Goal: Information Seeking & Learning: Learn about a topic

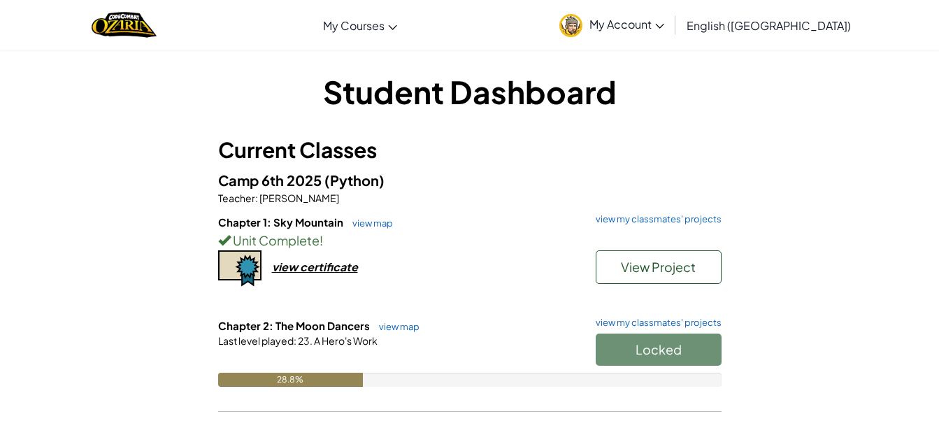
click at [638, 340] on div "Locked" at bounding box center [652, 353] width 140 height 39
click at [652, 348] on div "Locked" at bounding box center [652, 353] width 140 height 39
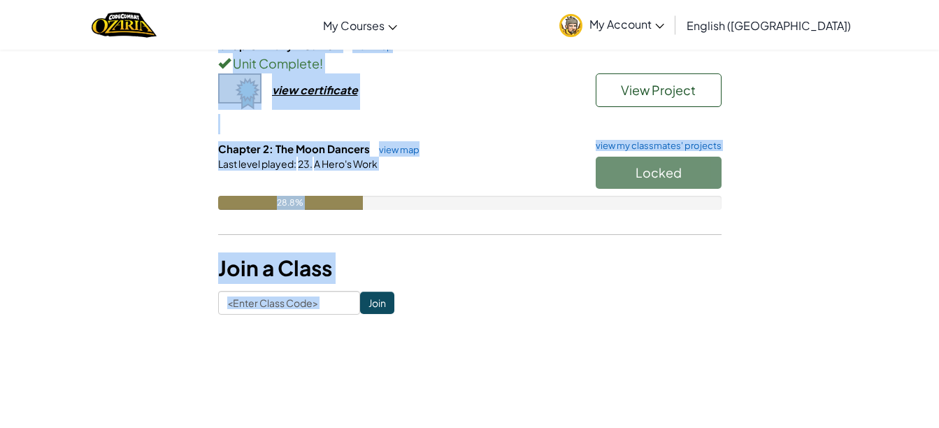
scroll to position [431, 0]
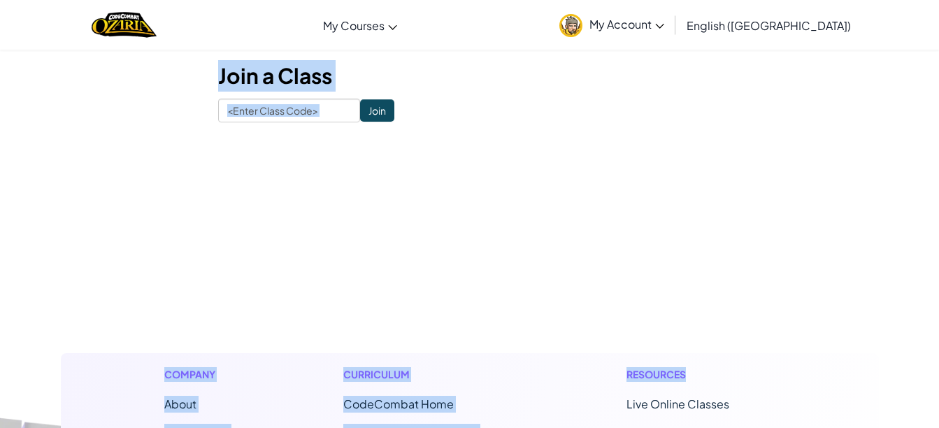
drag, startPoint x: 327, startPoint y: 89, endPoint x: 747, endPoint y: 449, distance: 553.5
click at [747, 427] on html "Toggle navigation My Courses Ozaria Classroom CodeCombat Classroom AI League Es…" at bounding box center [469, 265] width 939 height 1270
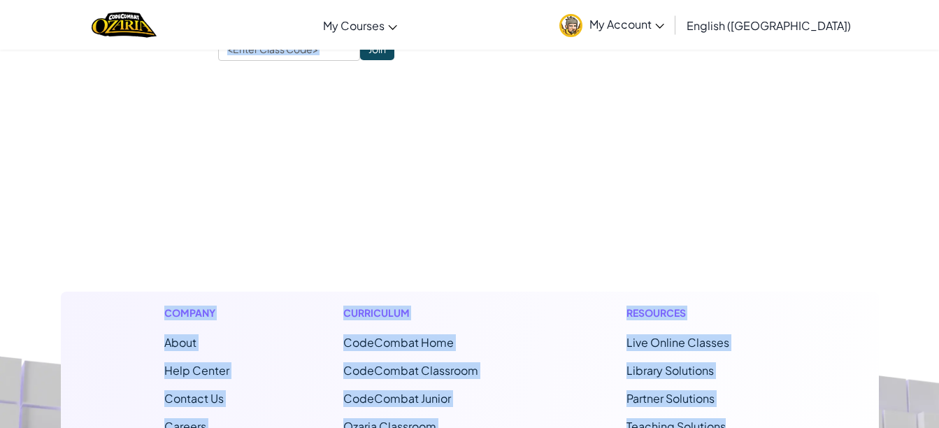
copy div "Student Dashboard Current Classes Camp 6th 2025 (Python) Teacher : [PERSON_NAME…"
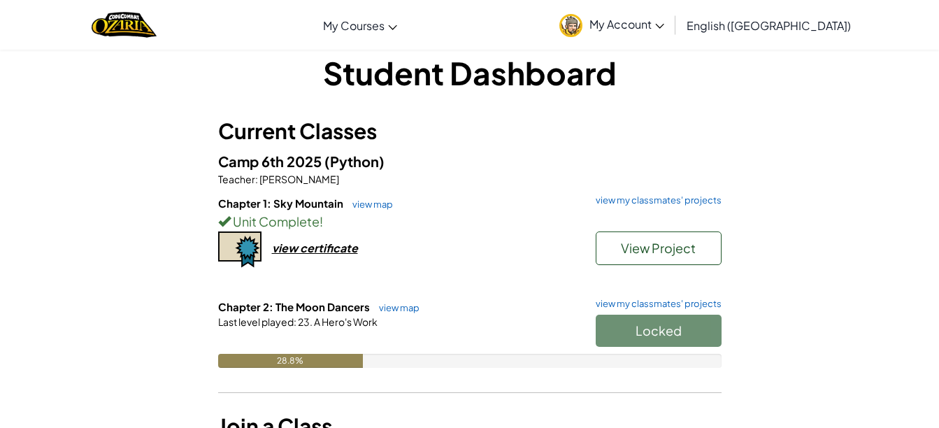
scroll to position [10, 0]
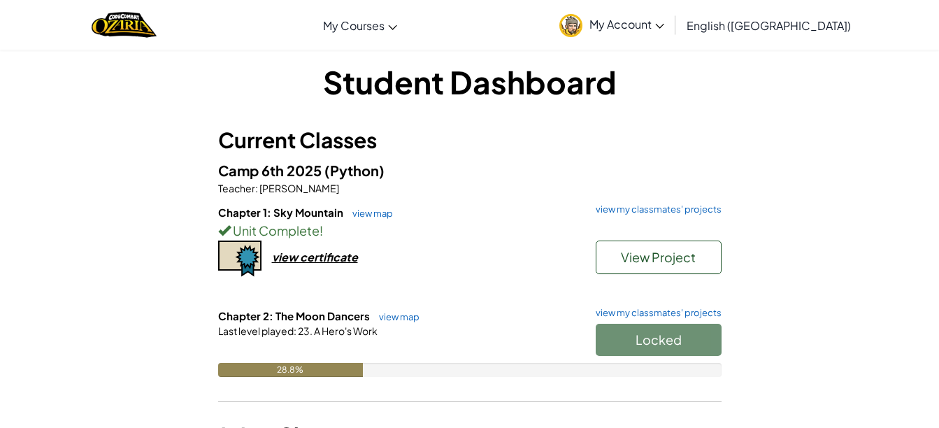
click at [464, 162] on h5 "Camp 6th 2025 (Python)" at bounding box center [469, 170] width 503 height 22
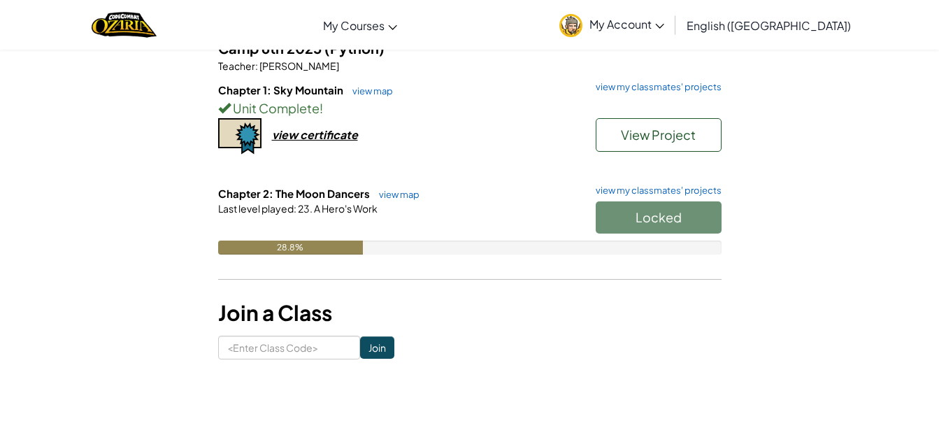
scroll to position [131, 0]
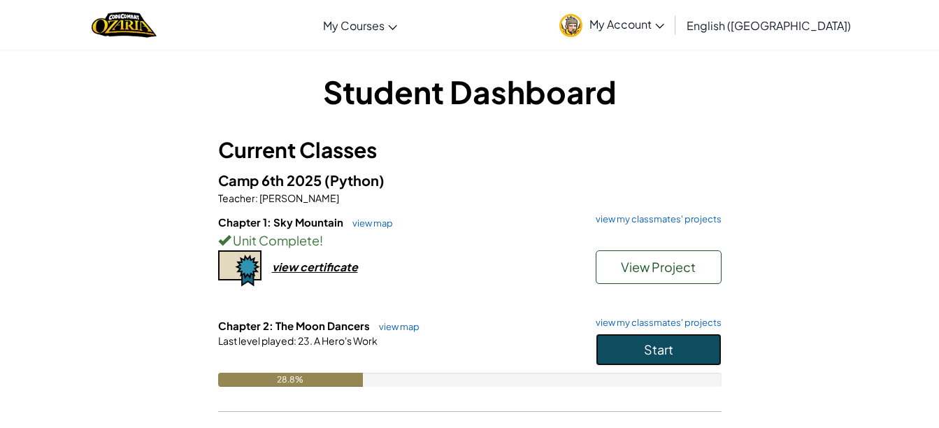
click at [692, 351] on button "Start" at bounding box center [659, 350] width 126 height 32
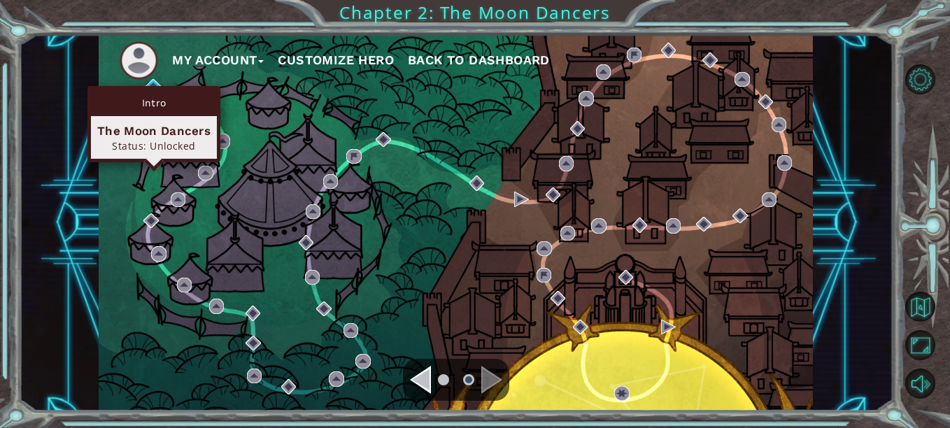
click at [151, 87] on div "Intro The Moon Dancers Status: Unlocked" at bounding box center [153, 124] width 133 height 76
click at [159, 86] on div "Intro The Moon Dancers Status: Unlocked" at bounding box center [153, 124] width 133 height 76
click at [152, 83] on img at bounding box center [152, 86] width 15 height 15
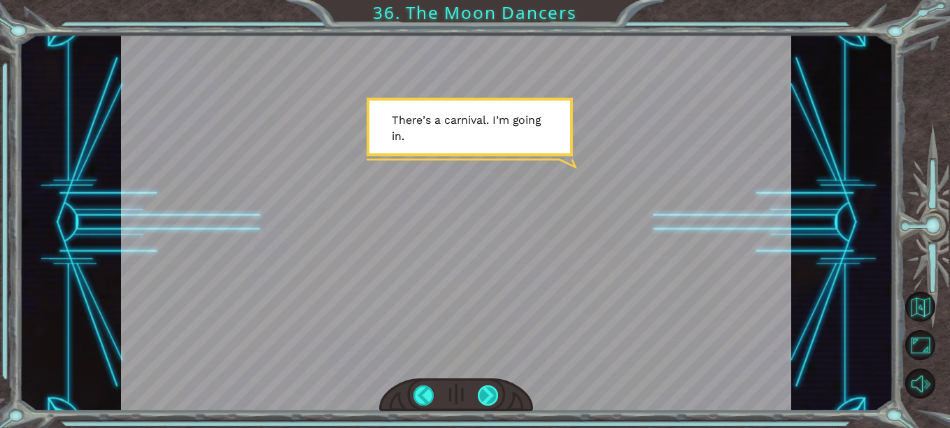
click at [481, 386] on div at bounding box center [488, 395] width 20 height 20
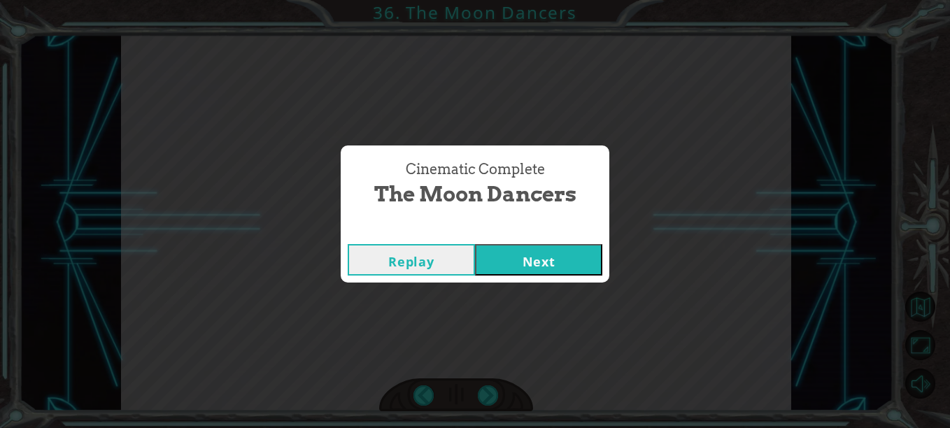
click at [566, 253] on button "Next" at bounding box center [538, 259] width 127 height 31
click at [564, 259] on button "Next" at bounding box center [538, 259] width 127 height 31
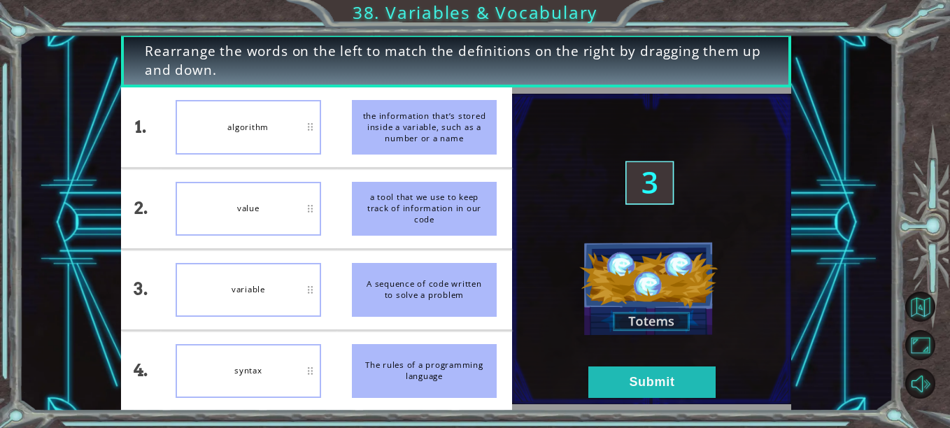
click at [254, 131] on div "algorithm" at bounding box center [248, 127] width 145 height 54
click at [645, 376] on button "Submit" at bounding box center [651, 381] width 127 height 31
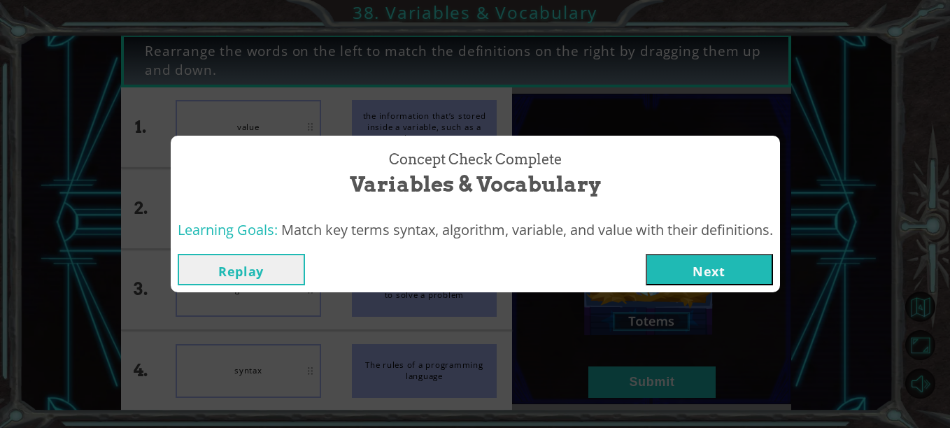
click at [701, 264] on button "Next" at bounding box center [708, 269] width 127 height 31
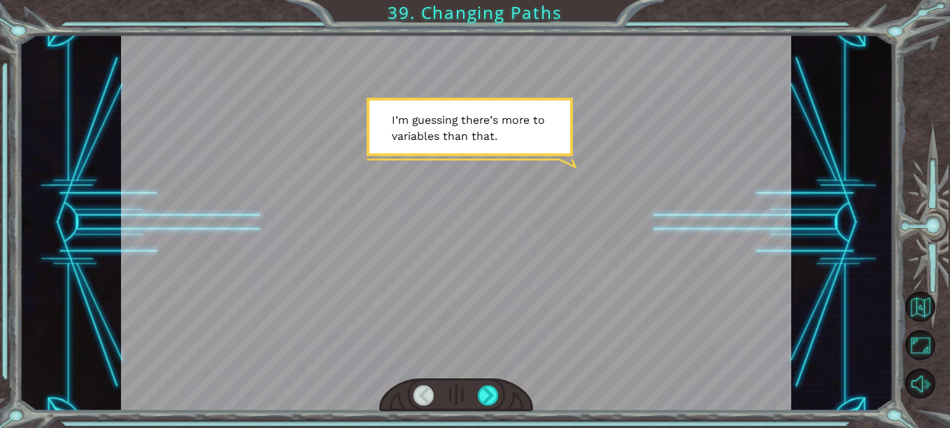
drag, startPoint x: 392, startPoint y: 115, endPoint x: 560, endPoint y: 136, distance: 169.8
click at [560, 136] on div at bounding box center [456, 222] width 670 height 377
click at [789, 239] on div at bounding box center [456, 222] width 670 height 377
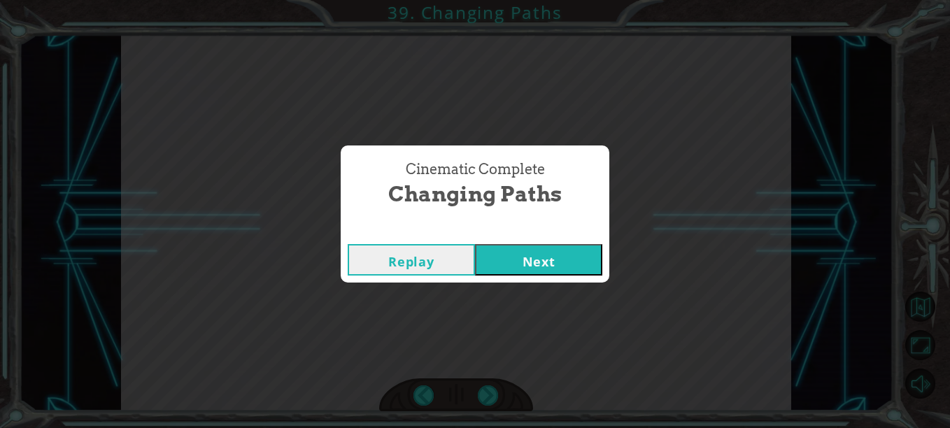
click at [515, 274] on button "Next" at bounding box center [538, 259] width 127 height 31
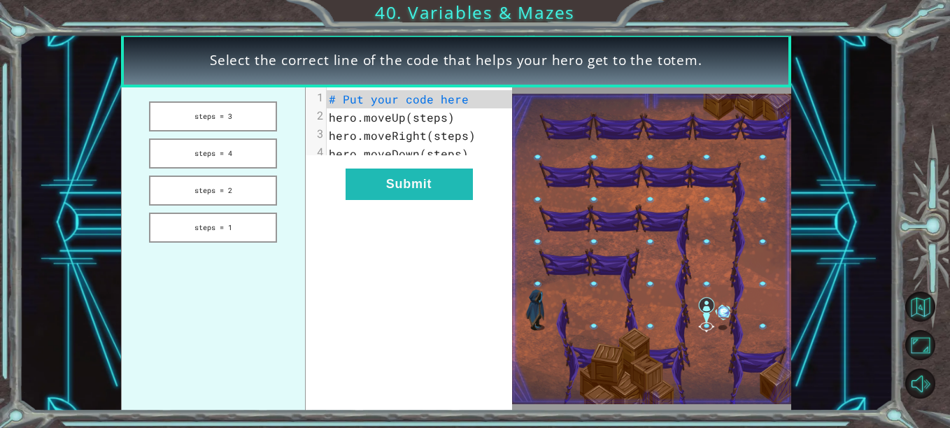
drag, startPoint x: 244, startPoint y: 111, endPoint x: 385, endPoint y: 99, distance: 141.1
click at [385, 99] on div "steps = 3 steps = 4 steps = 2 steps = 1 xxxxxxxxxx 4 1 # Put your code here 2 h…" at bounding box center [316, 249] width 391 height 324
click at [266, 117] on button "steps = 3" at bounding box center [213, 116] width 128 height 30
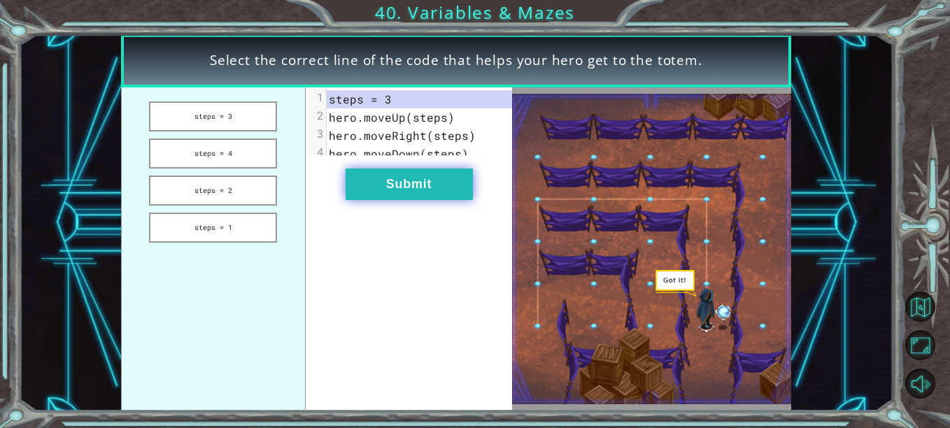
click at [414, 200] on button "Submit" at bounding box center [408, 184] width 127 height 31
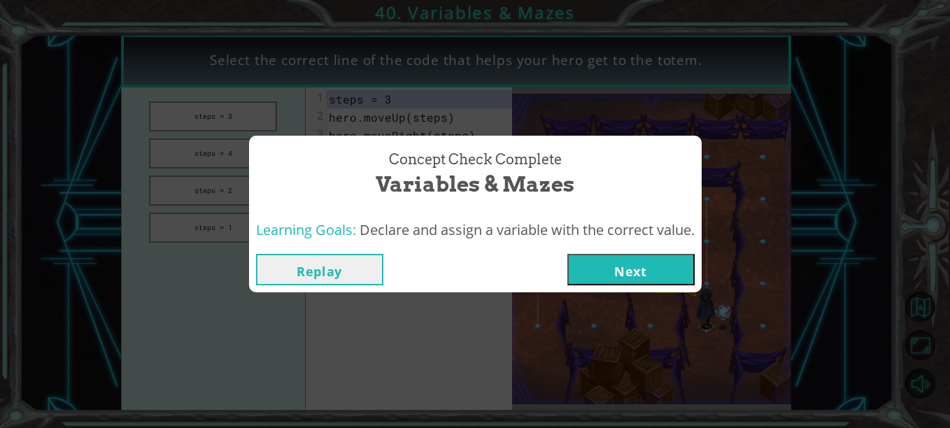
click at [589, 276] on button "Next" at bounding box center [630, 269] width 127 height 31
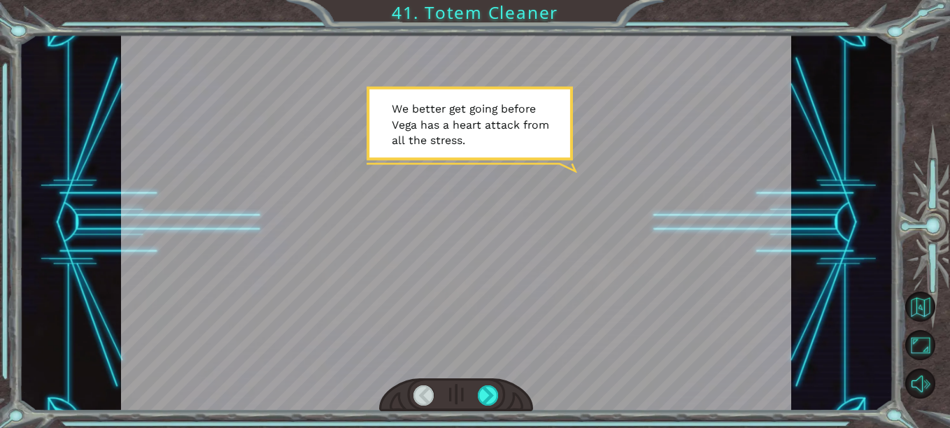
click at [709, 268] on div at bounding box center [456, 222] width 670 height 377
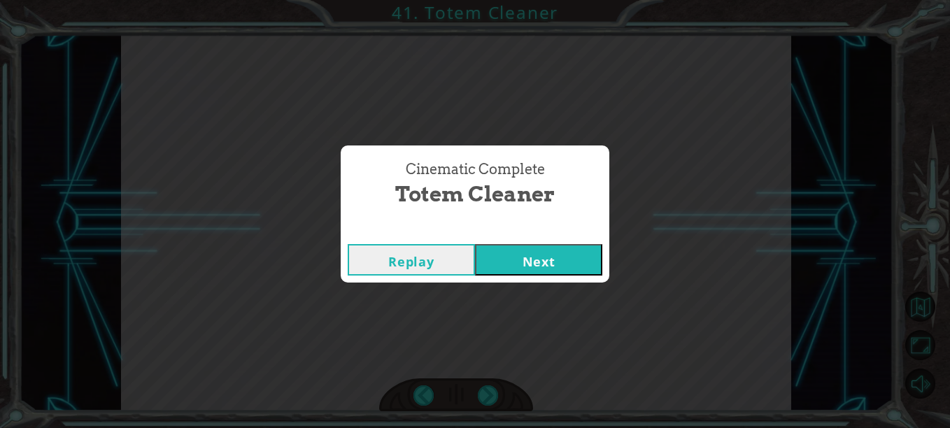
click at [489, 259] on button "Next" at bounding box center [538, 259] width 127 height 31
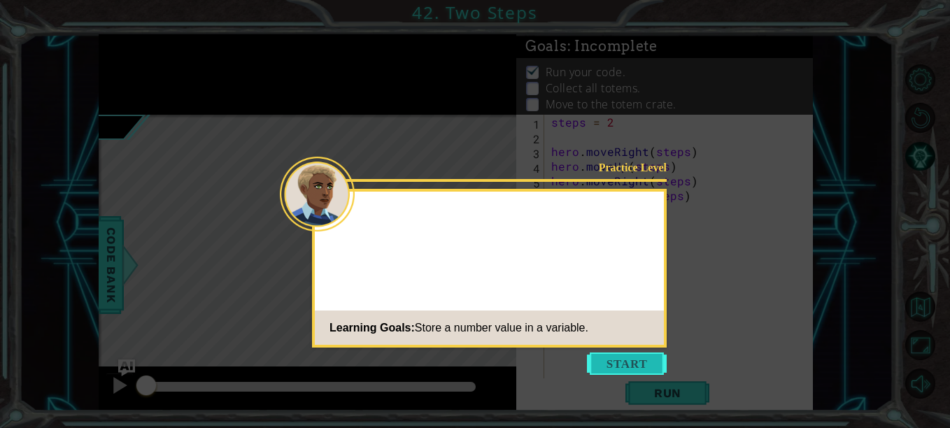
click at [645, 369] on button "Start" at bounding box center [627, 363] width 80 height 22
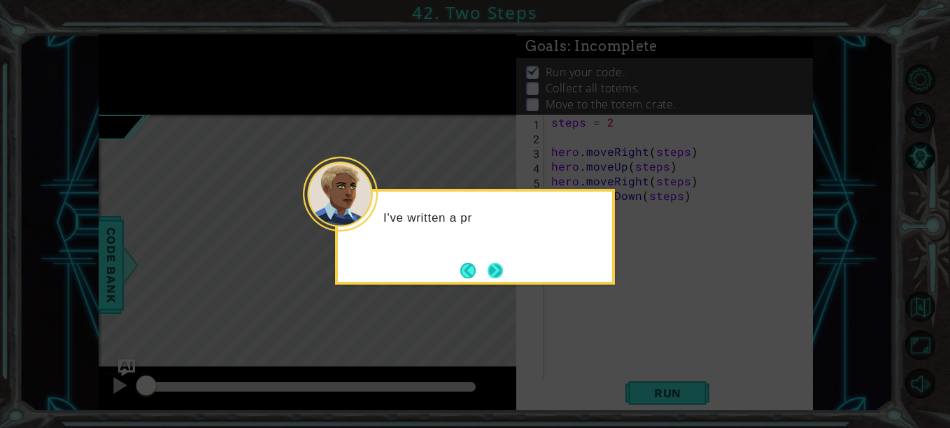
click at [489, 273] on button "Next" at bounding box center [494, 270] width 15 height 15
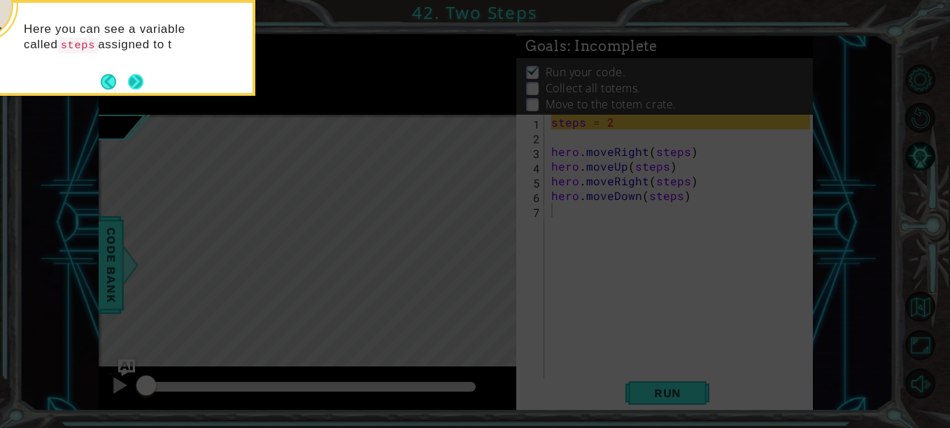
click at [136, 75] on button "Next" at bounding box center [135, 81] width 15 height 15
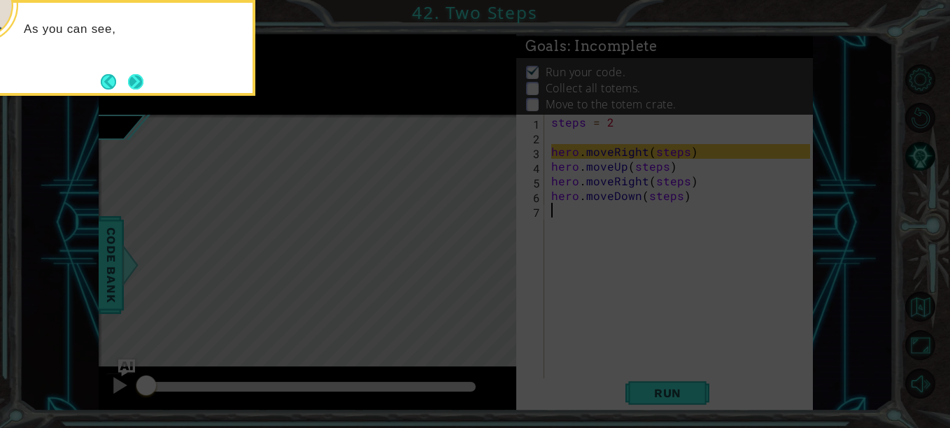
click at [139, 82] on button "Next" at bounding box center [135, 81] width 15 height 15
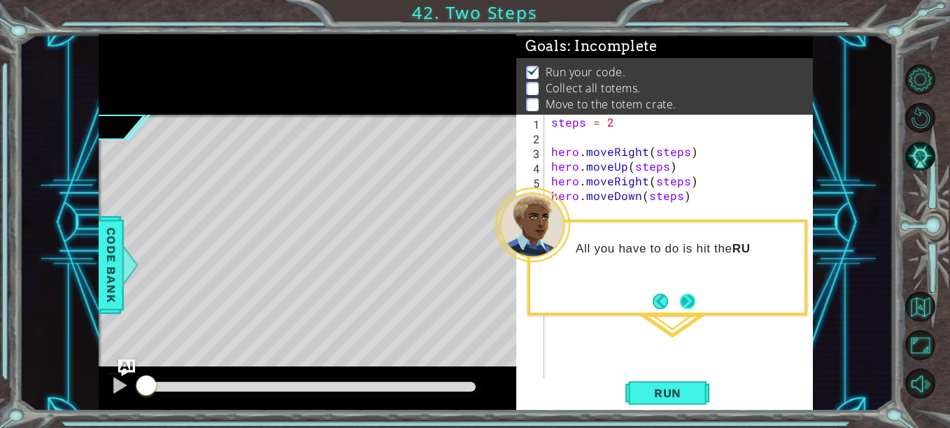
click at [683, 299] on button "Next" at bounding box center [687, 301] width 15 height 15
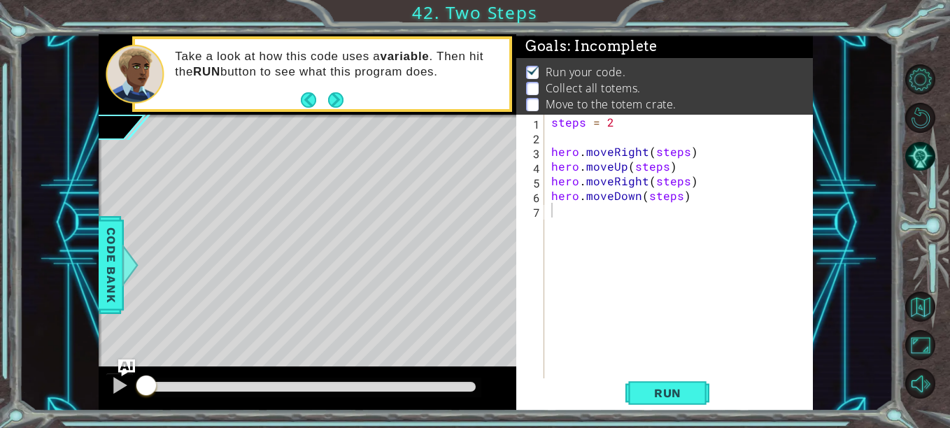
click at [348, 98] on div "Take a look at how this code uses a variable . Then hit the RUN button to see w…" at bounding box center [337, 74] width 344 height 65
click at [338, 96] on button "Next" at bounding box center [335, 99] width 15 height 15
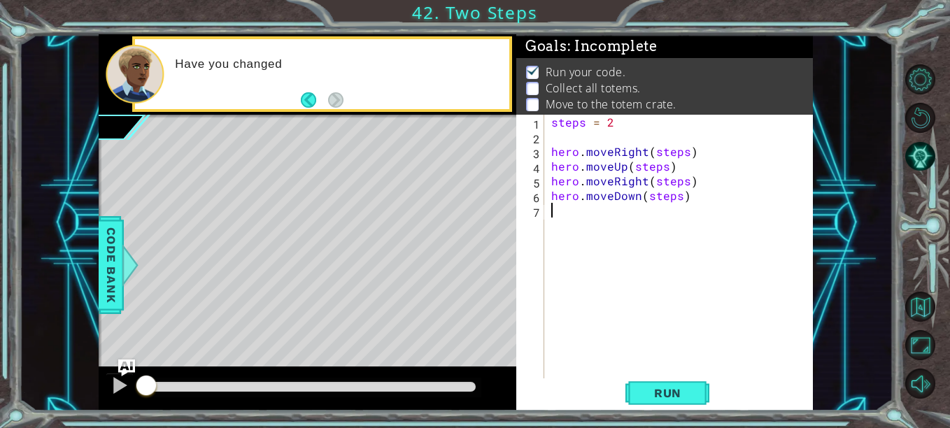
click at [617, 122] on div "steps = 2 hero . moveRight ( steps ) hero . moveUp ( steps ) hero . moveRight (…" at bounding box center [682, 262] width 269 height 294
type textarea "steps = 2"
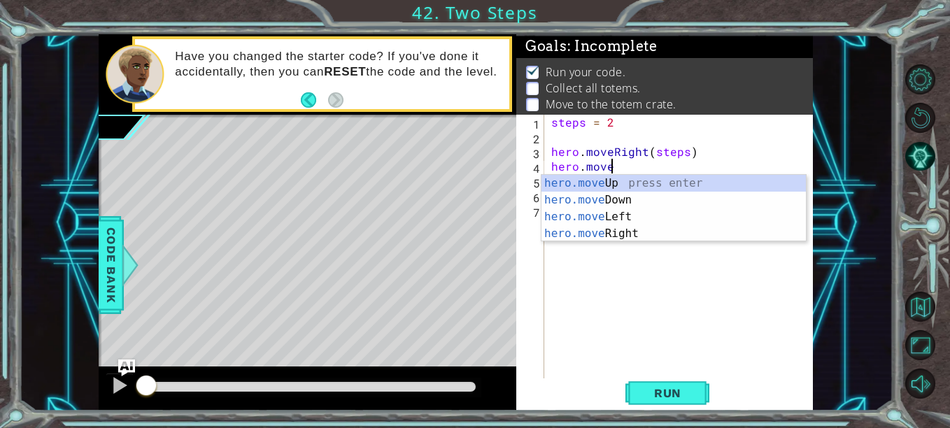
type textarea "hero"
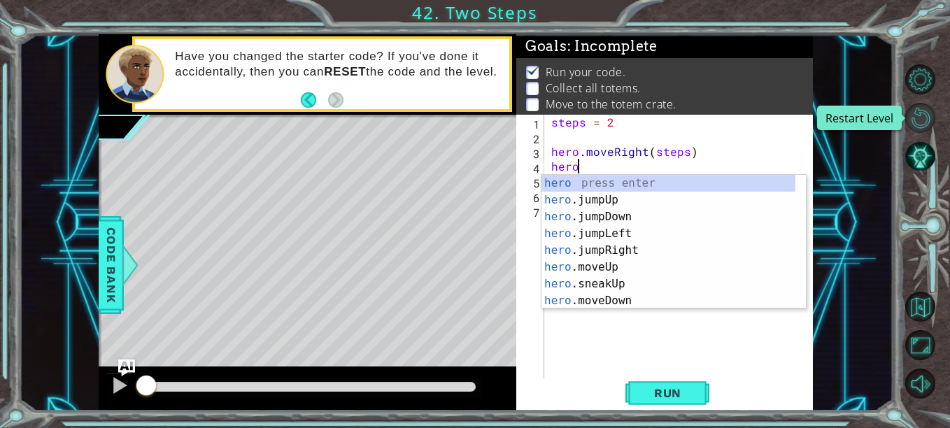
click at [924, 113] on button "Restart Level" at bounding box center [920, 118] width 30 height 30
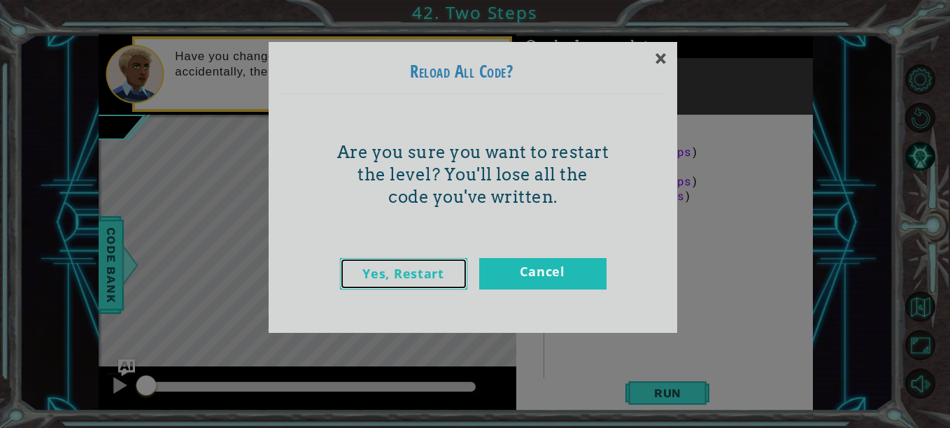
click at [441, 280] on link "Yes, Restart" at bounding box center [403, 273] width 127 height 31
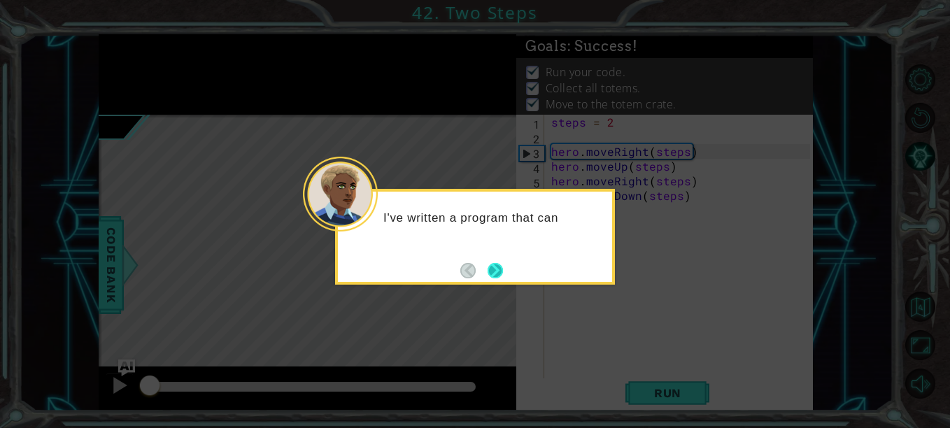
click at [499, 271] on button "Next" at bounding box center [494, 270] width 15 height 15
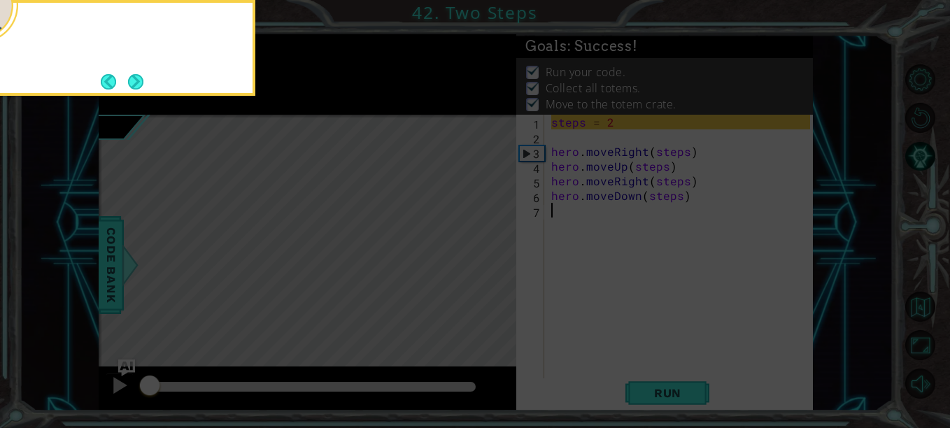
click at [499, 271] on icon at bounding box center [475, 64] width 950 height 728
click at [136, 85] on button "Next" at bounding box center [136, 81] width 16 height 16
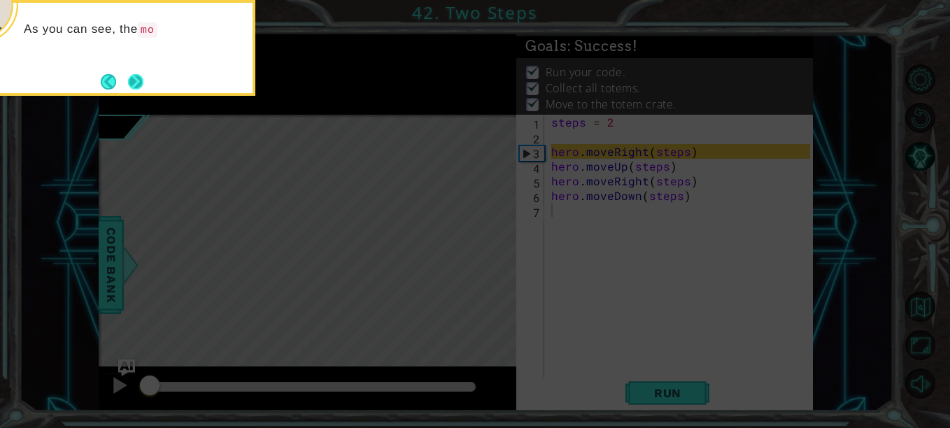
click at [129, 85] on button "Next" at bounding box center [135, 81] width 15 height 15
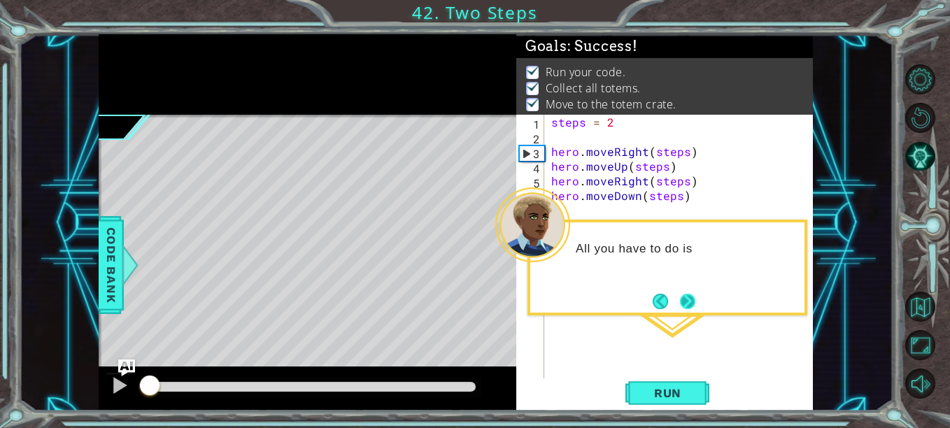
click at [680, 294] on button "Next" at bounding box center [687, 301] width 15 height 15
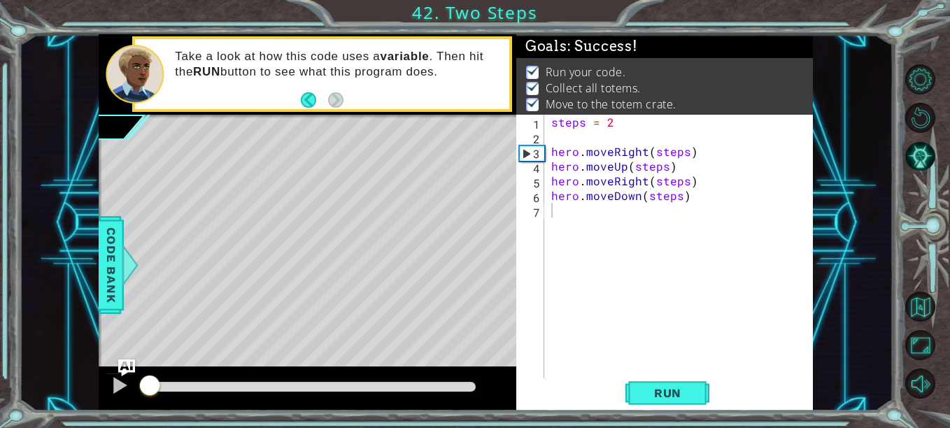
type textarea "steps = 2"
click at [615, 124] on div "steps = 2 hero . moveRight ( steps ) hero . moveUp ( steps ) hero . moveRight (…" at bounding box center [682, 262] width 269 height 294
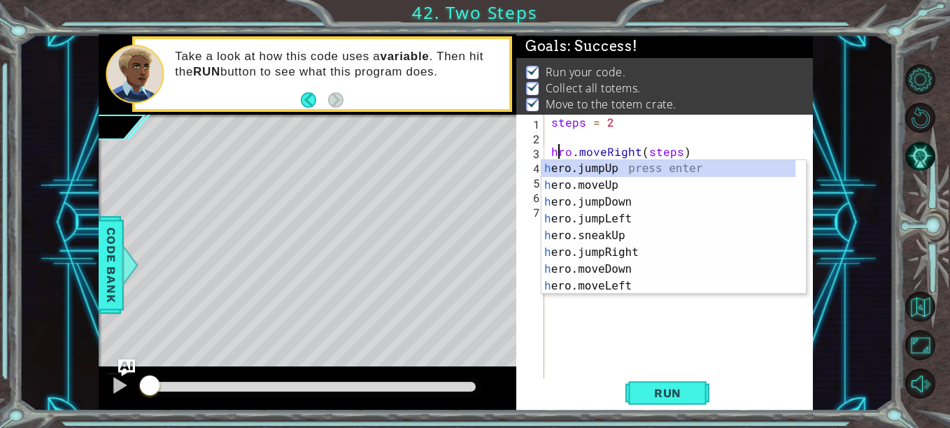
scroll to position [0, 1]
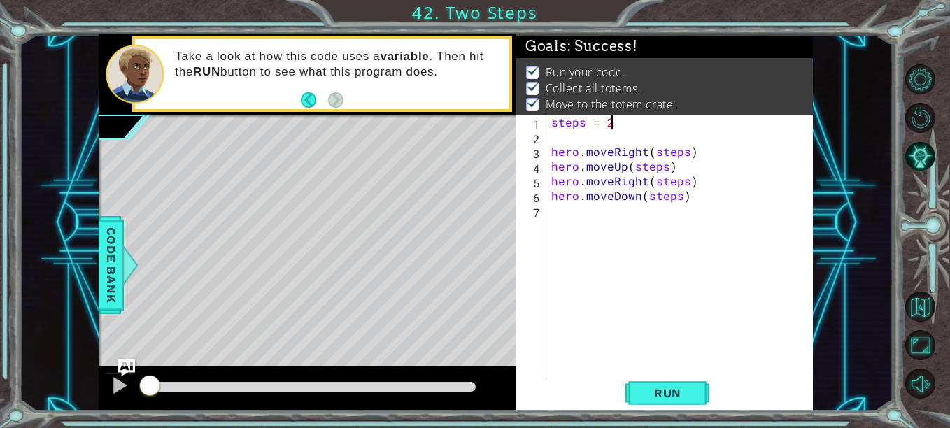
click at [644, 125] on div "steps = 2 hero . moveRight ( steps ) hero . moveUp ( steps ) hero . moveRight (…" at bounding box center [682, 262] width 269 height 294
type textarea "steps = 2"
click at [663, 389] on span "Run" at bounding box center [667, 393] width 55 height 14
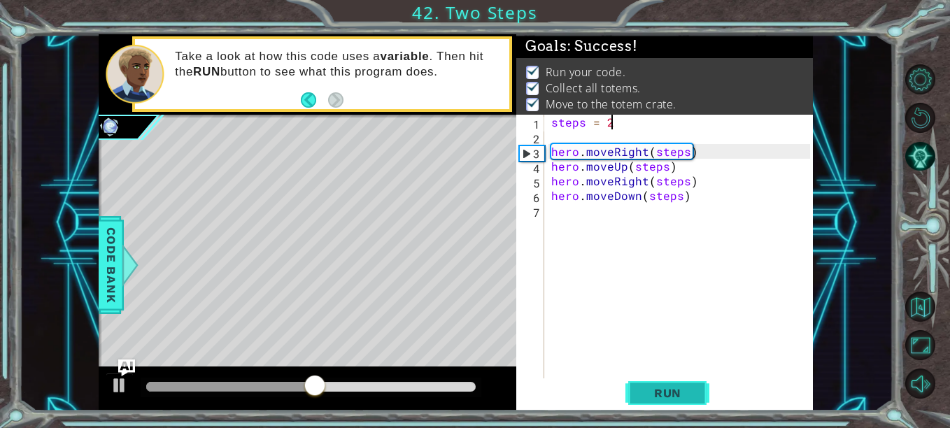
scroll to position [0, 0]
type textarea "hero.moveDown(steps)"
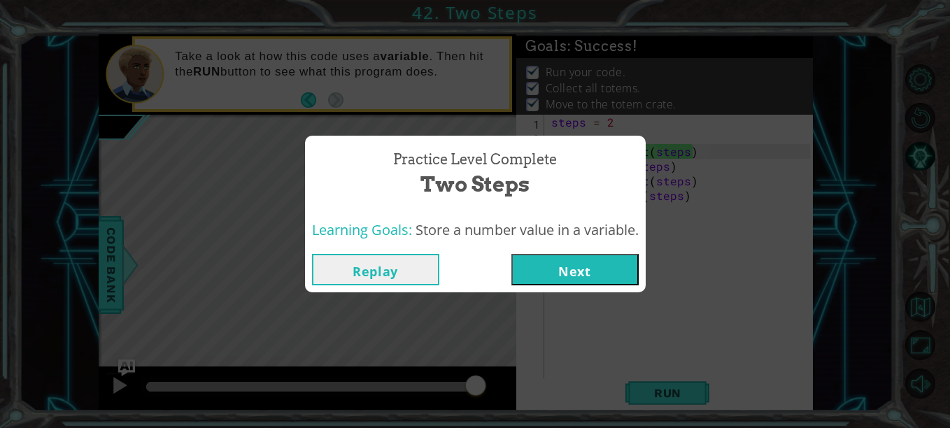
click at [613, 263] on button "Next" at bounding box center [574, 269] width 127 height 31
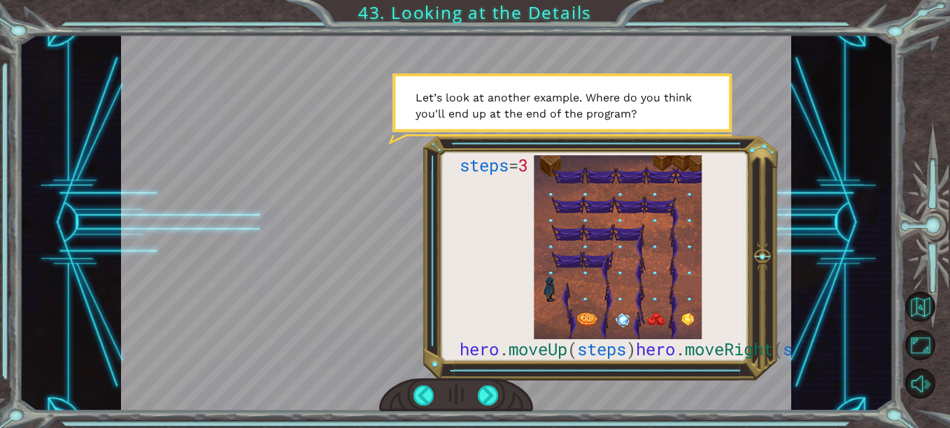
click at [502, 392] on div at bounding box center [456, 395] width 154 height 34
click at [483, 390] on div at bounding box center [488, 395] width 20 height 20
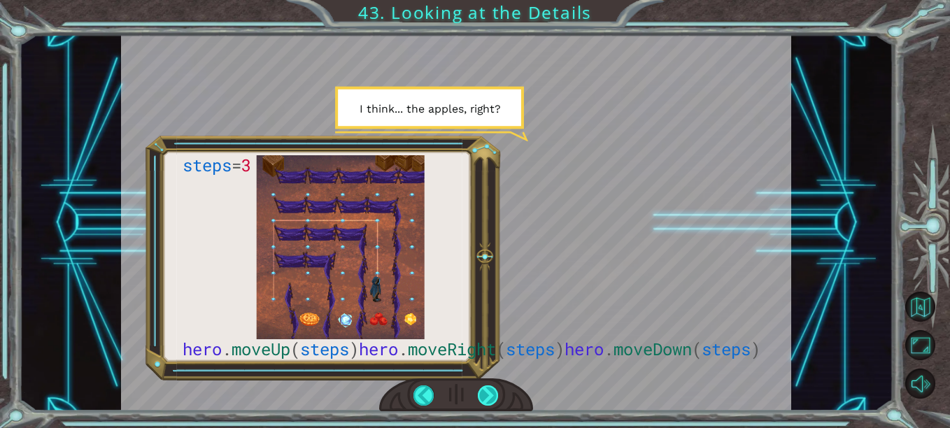
click at [487, 393] on div at bounding box center [488, 395] width 20 height 20
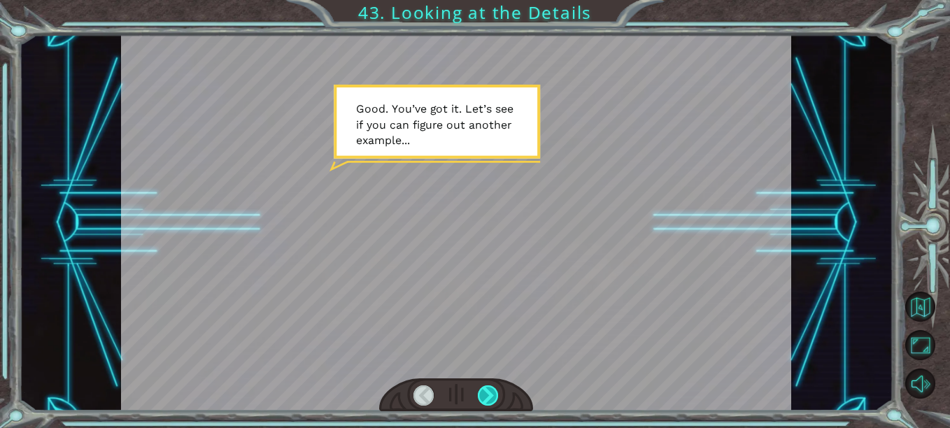
click at [484, 387] on div at bounding box center [488, 395] width 20 height 20
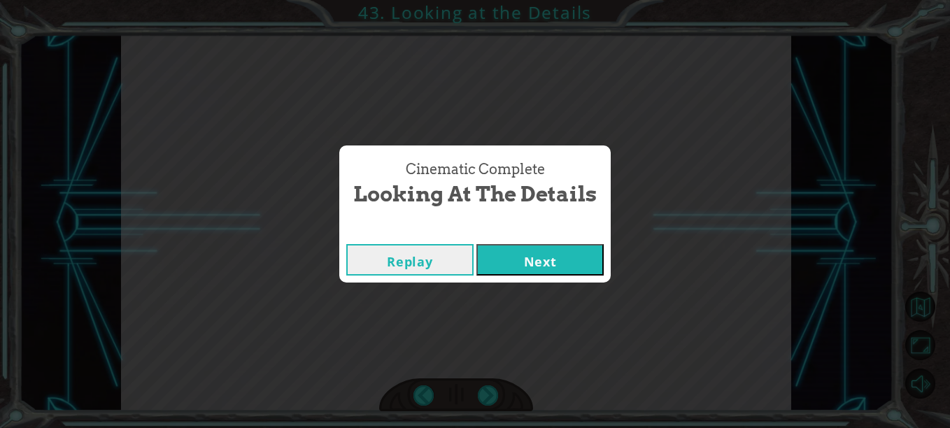
click at [518, 250] on button "Next" at bounding box center [539, 259] width 127 height 31
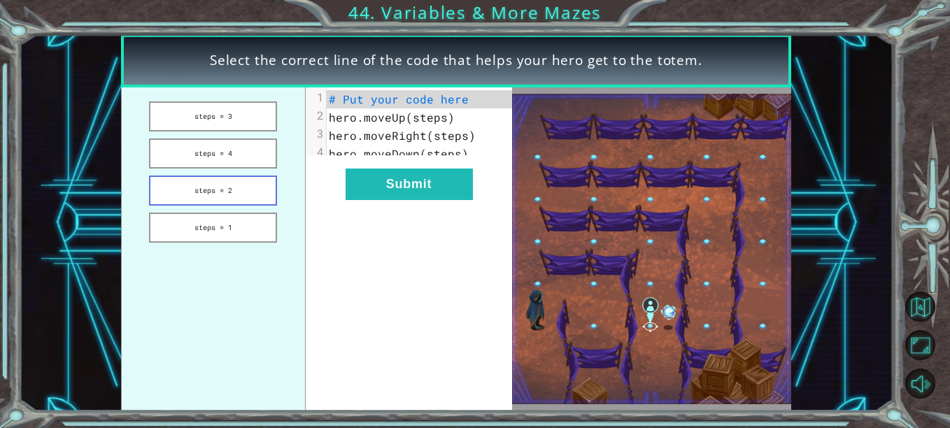
click at [241, 198] on button "steps = 2" at bounding box center [213, 191] width 128 height 30
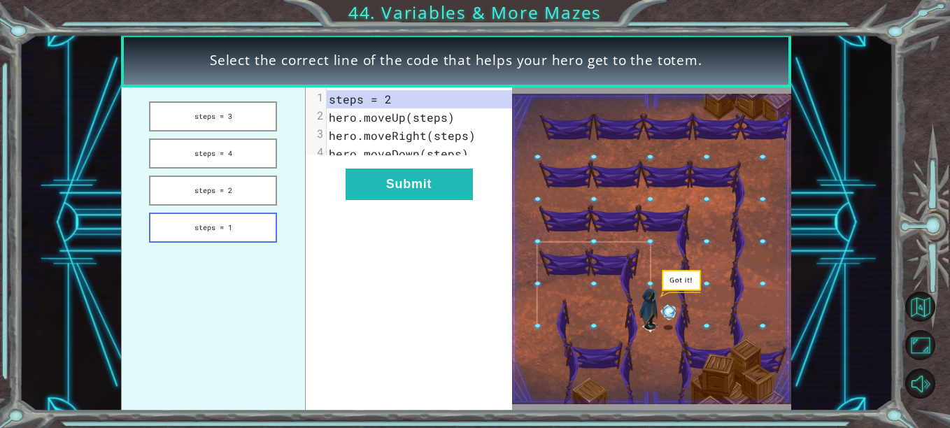
click at [221, 227] on button "steps = 1" at bounding box center [213, 228] width 128 height 30
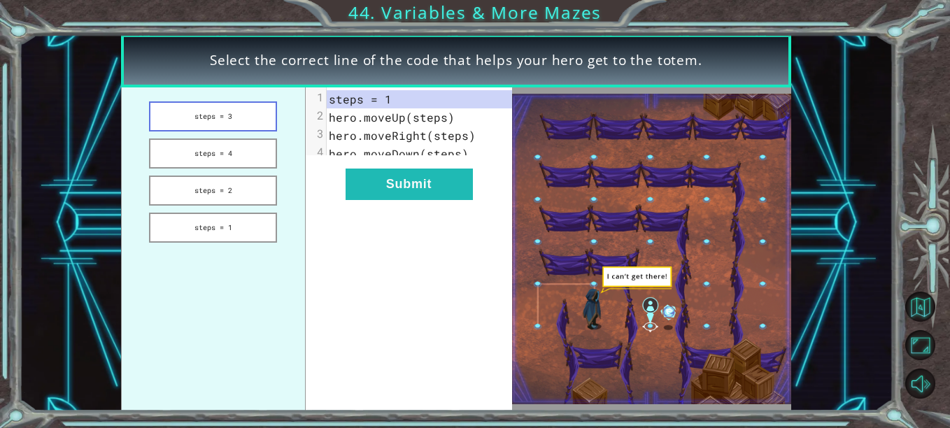
click at [222, 117] on button "steps = 3" at bounding box center [213, 116] width 128 height 30
click at [217, 152] on button "steps = 4" at bounding box center [213, 153] width 128 height 30
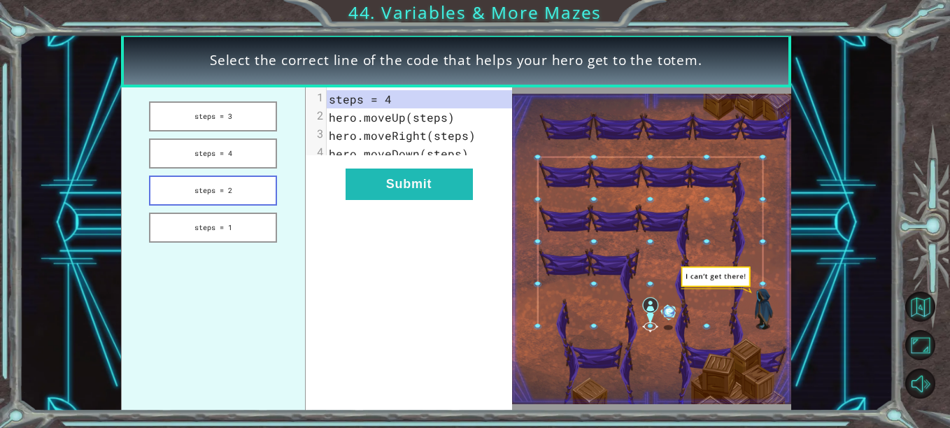
click at [215, 193] on button "steps = 2" at bounding box center [213, 191] width 128 height 30
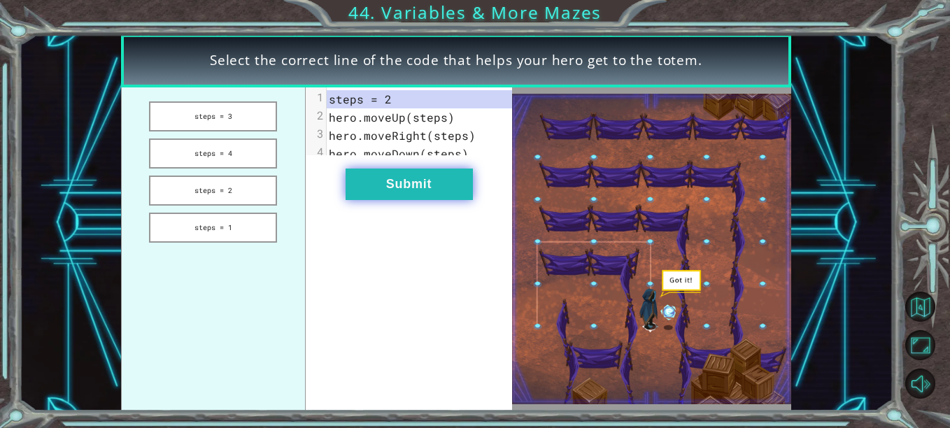
click at [375, 198] on button "Submit" at bounding box center [408, 184] width 127 height 31
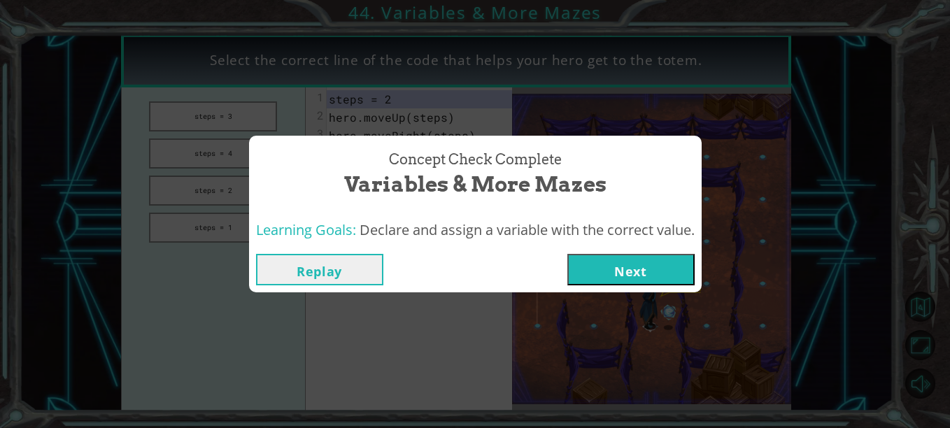
click at [606, 262] on button "Next" at bounding box center [630, 269] width 127 height 31
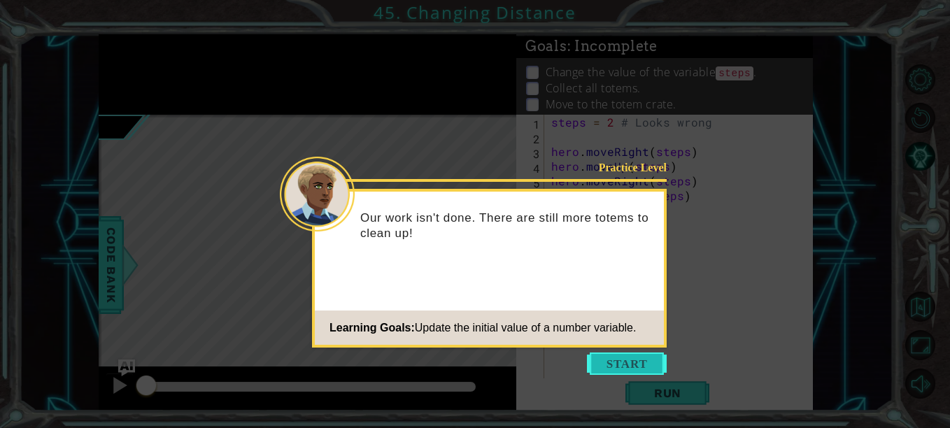
click at [629, 360] on button "Start" at bounding box center [627, 363] width 80 height 22
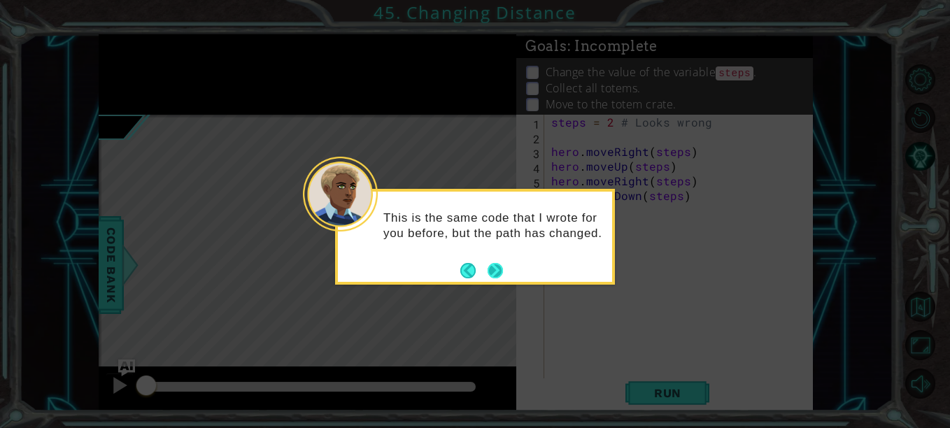
click at [489, 276] on button "Next" at bounding box center [494, 270] width 15 height 15
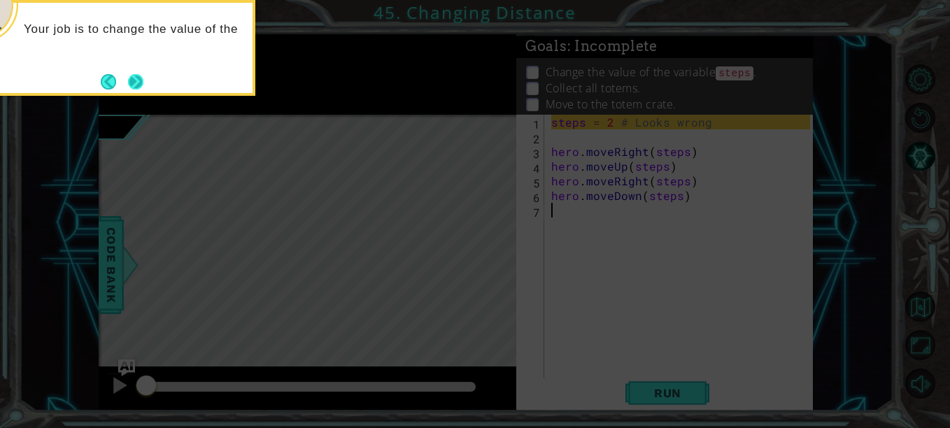
click at [138, 87] on button "Next" at bounding box center [135, 81] width 16 height 16
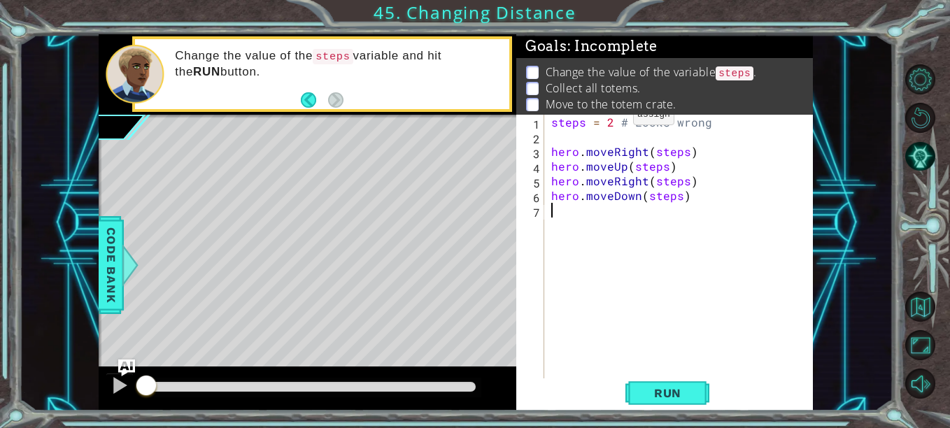
click at [609, 118] on div "steps = 2 # Looks wrong hero . moveRight ( steps ) hero . moveUp ( steps ) hero…" at bounding box center [682, 262] width 269 height 294
click at [662, 394] on span "Run" at bounding box center [667, 393] width 55 height 14
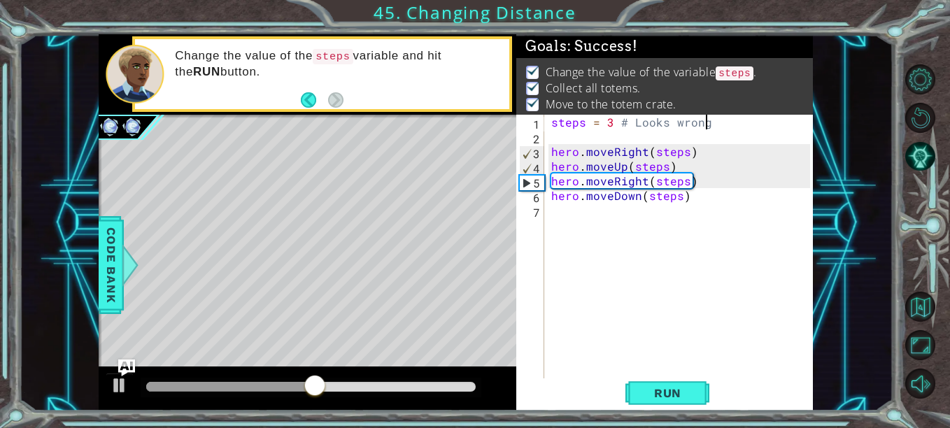
click at [718, 127] on div "steps = 3 # Looks wrong hero . moveRight ( steps ) hero . moveUp ( steps ) hero…" at bounding box center [682, 262] width 269 height 294
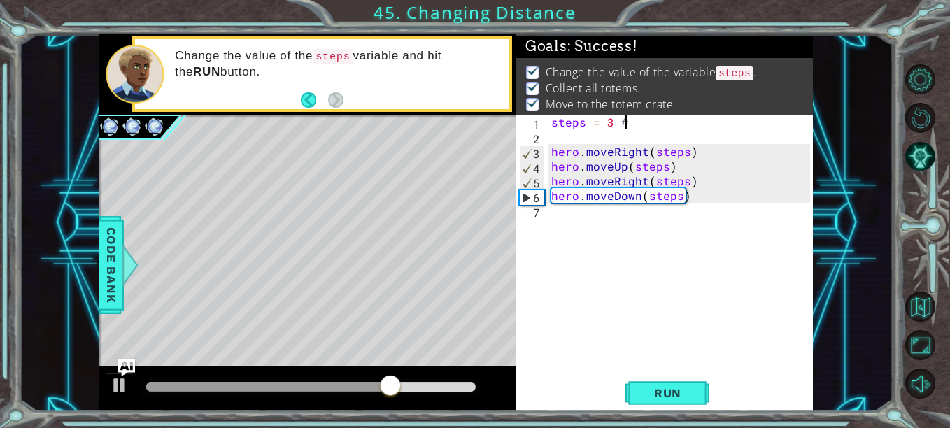
scroll to position [0, 3]
click at [676, 391] on span "Run" at bounding box center [667, 393] width 55 height 14
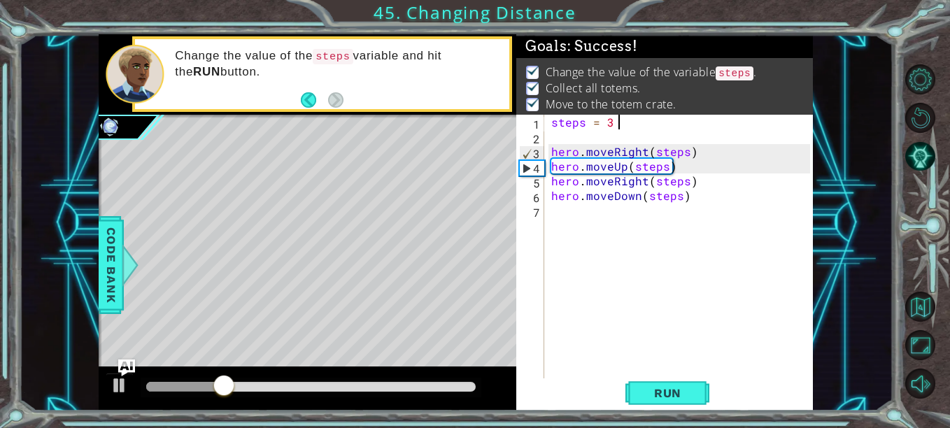
type textarea "steps = 3"
click at [671, 399] on span "Run" at bounding box center [667, 393] width 55 height 14
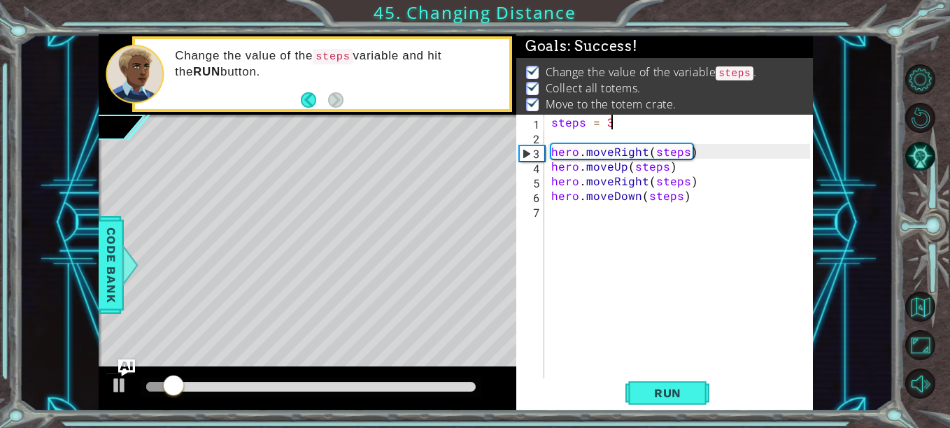
click at [868, 90] on div "1 ההההההההההההההההההההההההההההההההההההההההההההההההההההההההההההההההההההההההההההה…" at bounding box center [455, 222] width 873 height 377
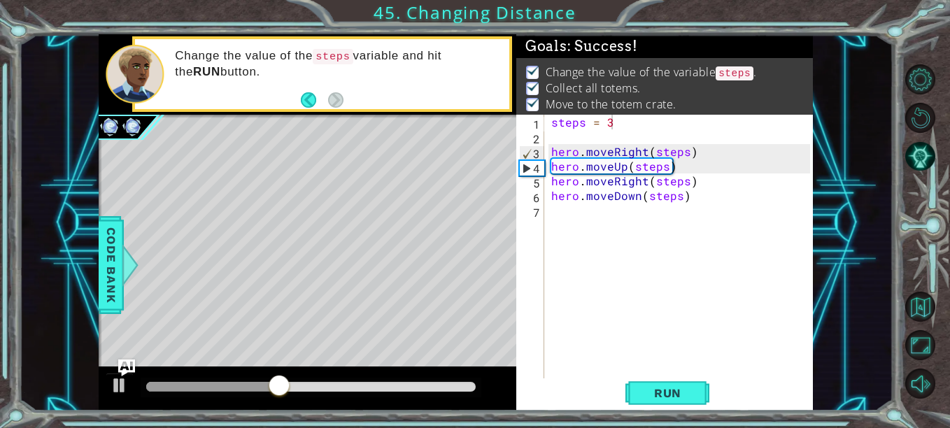
click at [938, 103] on html "1 ההההההההההההההההההההההההההההההההההההההההההההההההההההההההההההההההההההההההההההה…" at bounding box center [475, 214] width 950 height 428
click at [669, 399] on span "Run" at bounding box center [667, 393] width 55 height 14
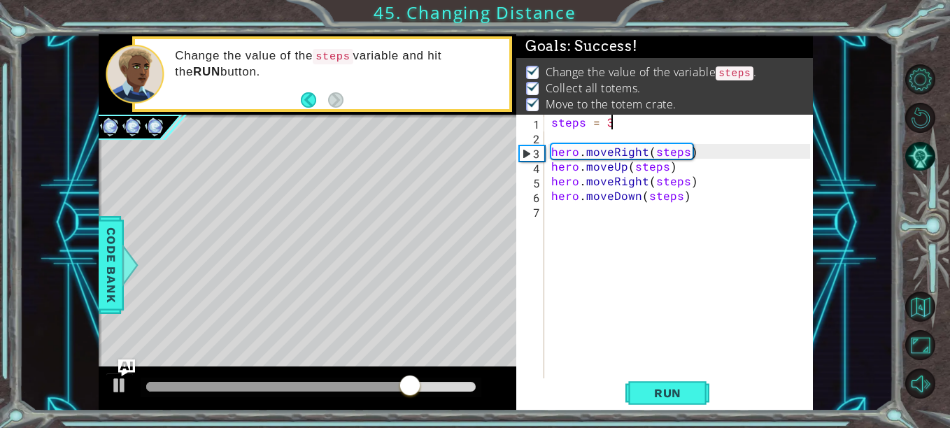
click at [858, 131] on div "1 ההההההההההההההההההההההההההההההההההההההההההההההההההההההההההההההההההההההההההההה…" at bounding box center [455, 222] width 873 height 377
click at [671, 399] on span "Run" at bounding box center [667, 393] width 55 height 14
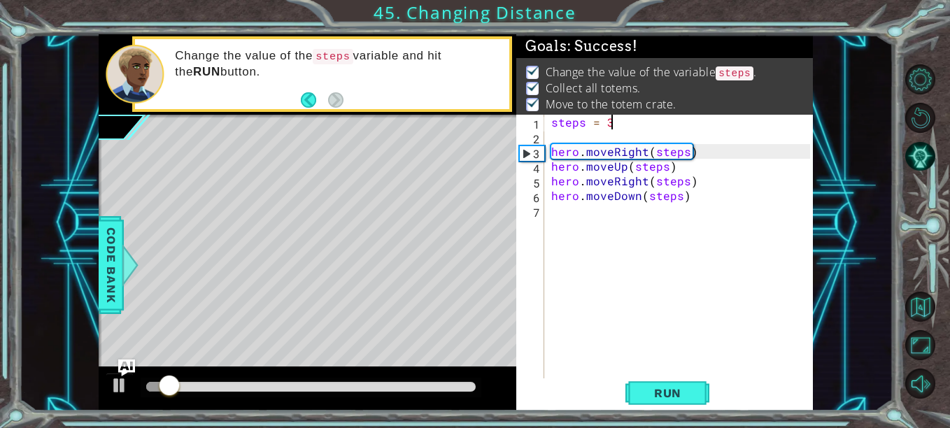
click at [868, 73] on div "1 ההההההההההההההההההההההההההההההההההההההההההההההההההההההההההההההההההההההההההההה…" at bounding box center [455, 222] width 873 height 377
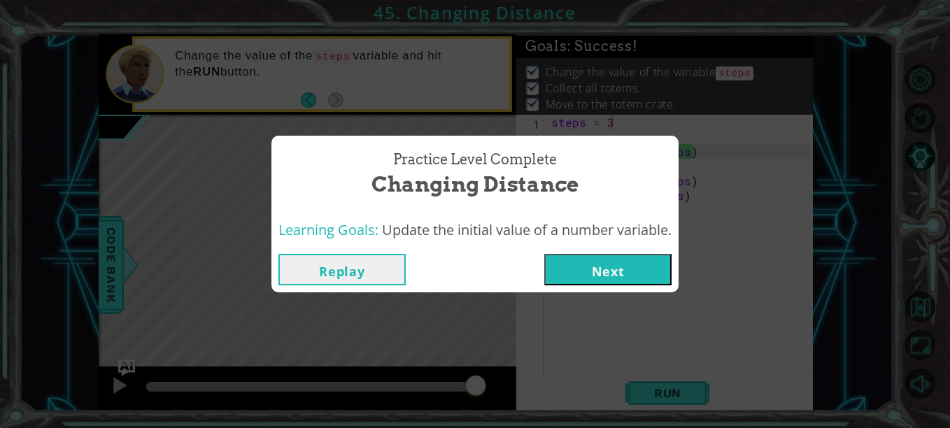
click at [622, 268] on button "Next" at bounding box center [607, 269] width 127 height 31
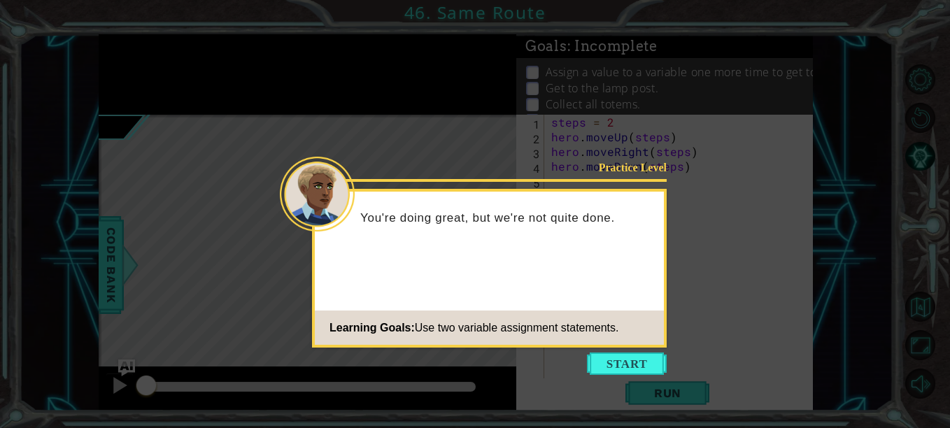
click at [624, 350] on icon at bounding box center [475, 214] width 950 height 428
click at [627, 360] on button "Start" at bounding box center [627, 363] width 80 height 22
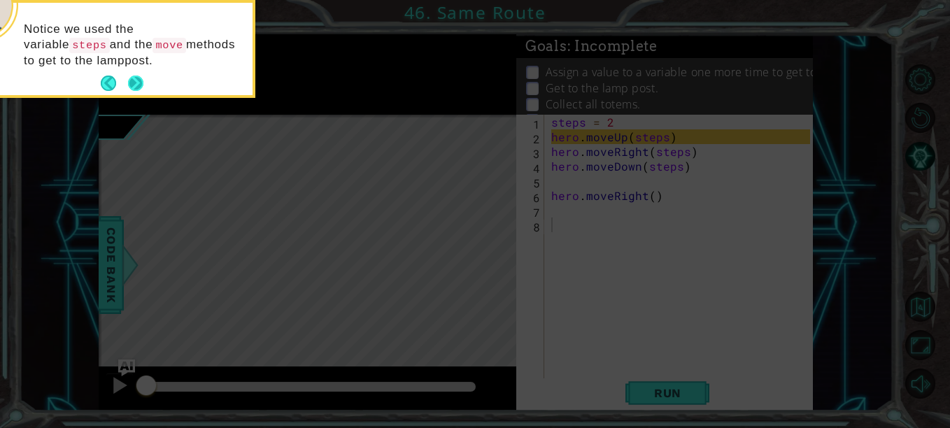
click at [134, 80] on button "Next" at bounding box center [135, 83] width 15 height 15
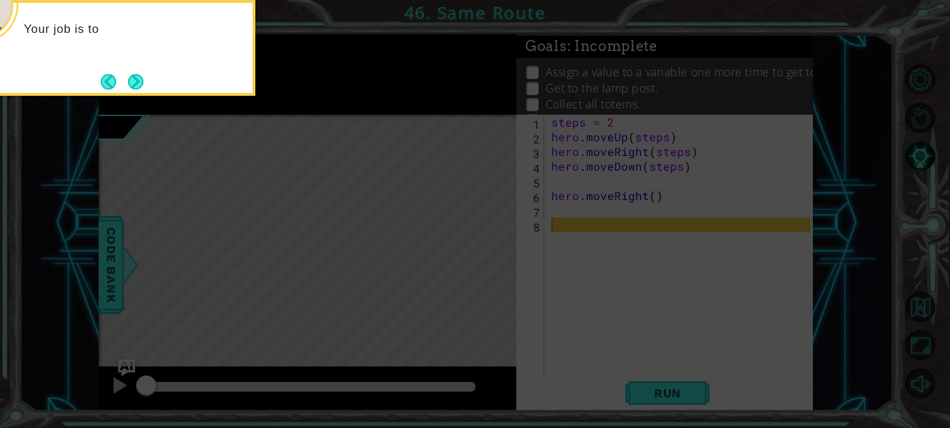
click at [134, 80] on button "Next" at bounding box center [135, 81] width 15 height 15
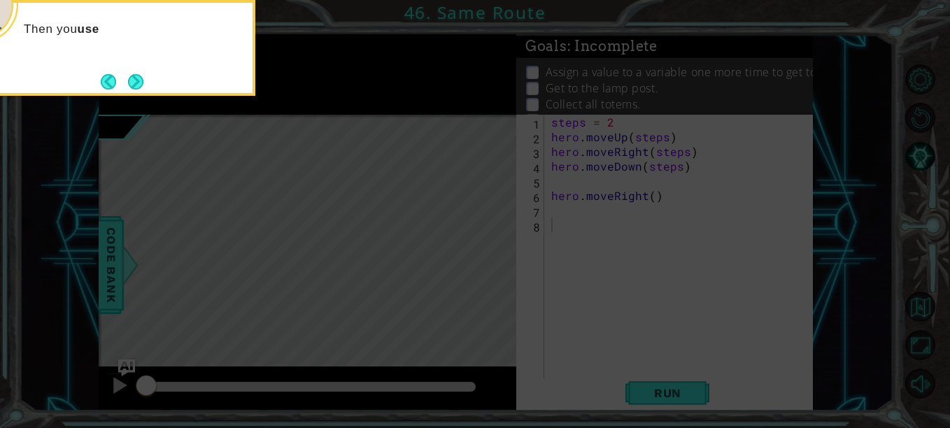
click at [134, 80] on button "Next" at bounding box center [135, 81] width 15 height 15
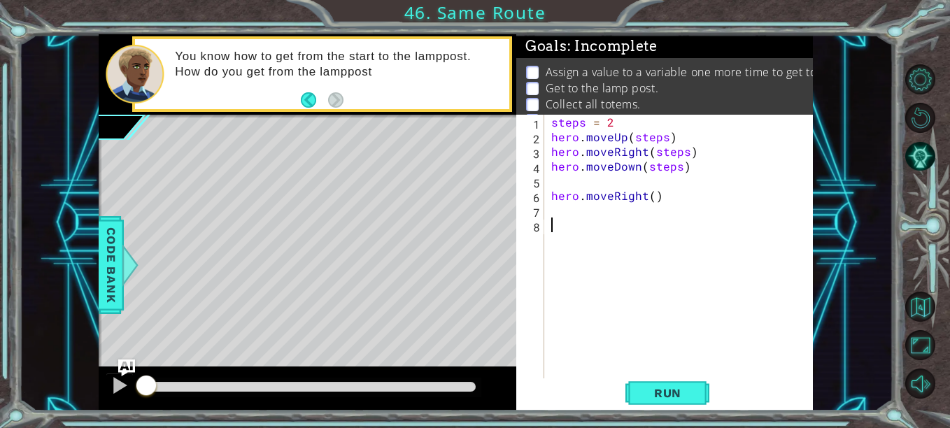
click at [617, 121] on div "steps = 2 hero . moveUp ( steps ) hero . moveRight ( steps ) hero . moveDown ( …" at bounding box center [682, 262] width 269 height 294
type textarea "steps = 2"
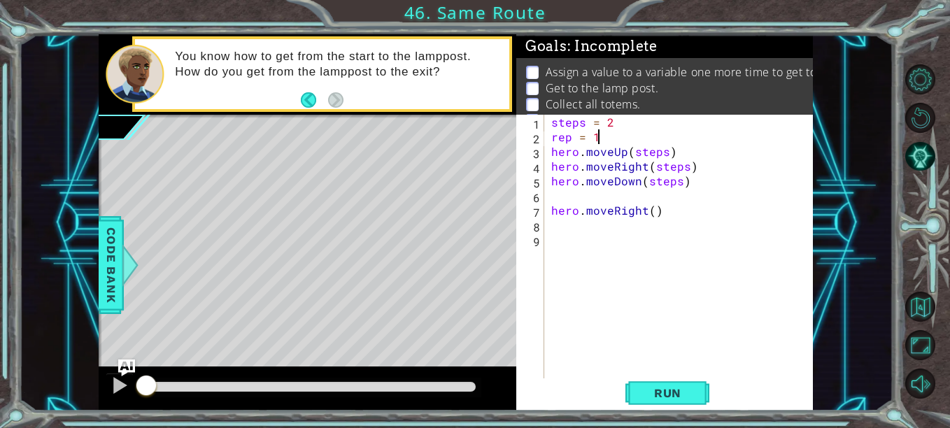
scroll to position [0, 2]
click at [650, 211] on div "steps = 2 rep = 1 hero . moveUp ( steps ) hero . moveRight ( steps ) hero . mov…" at bounding box center [682, 262] width 269 height 294
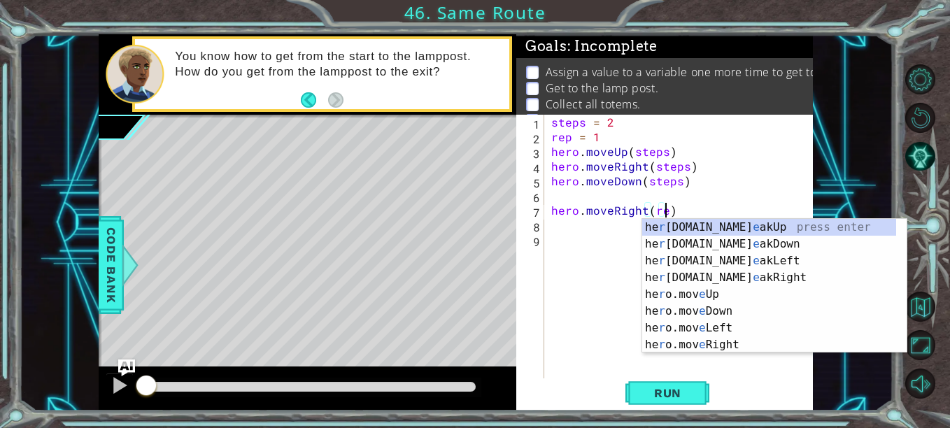
scroll to position [0, 7]
type textarea "hero.moveRight(rep)"
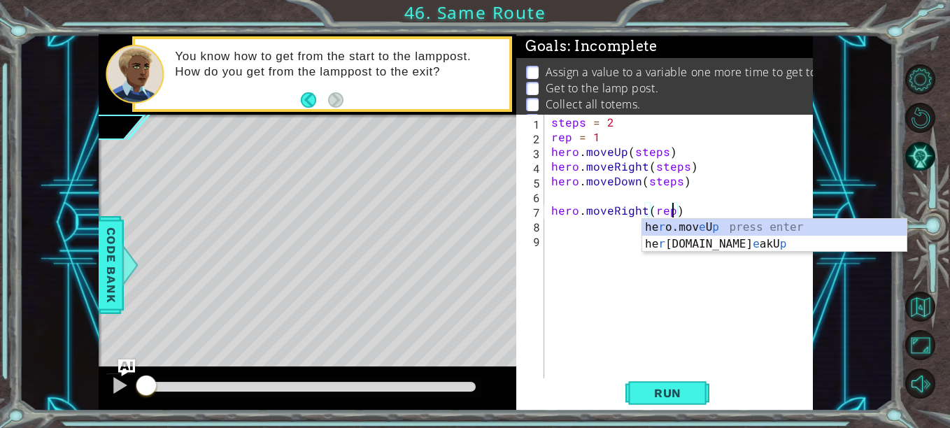
click at [593, 227] on div "steps = 2 rep = 1 hero . moveUp ( steps ) hero . moveRight ( steps ) hero . mov…" at bounding box center [682, 262] width 269 height 294
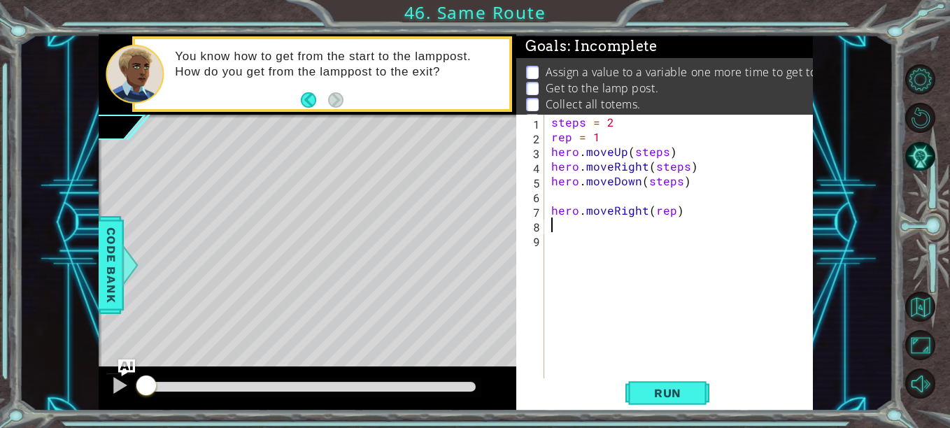
scroll to position [0, 0]
click at [680, 209] on div "steps = 2 rep = 1 hero . moveUp ( steps ) hero . moveRight ( steps ) hero . mov…" at bounding box center [682, 262] width 269 height 294
type textarea "hero.moveRight(rep)"
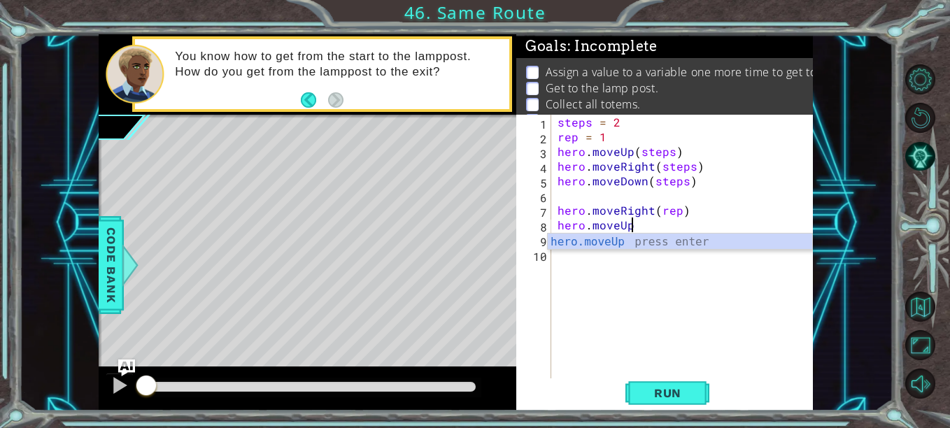
scroll to position [0, 4]
click at [611, 137] on div "steps = 2 rep = 1 hero . moveUp ( steps ) hero . moveRight ( steps ) hero . mov…" at bounding box center [686, 262] width 262 height 294
type textarea "rep = 1"
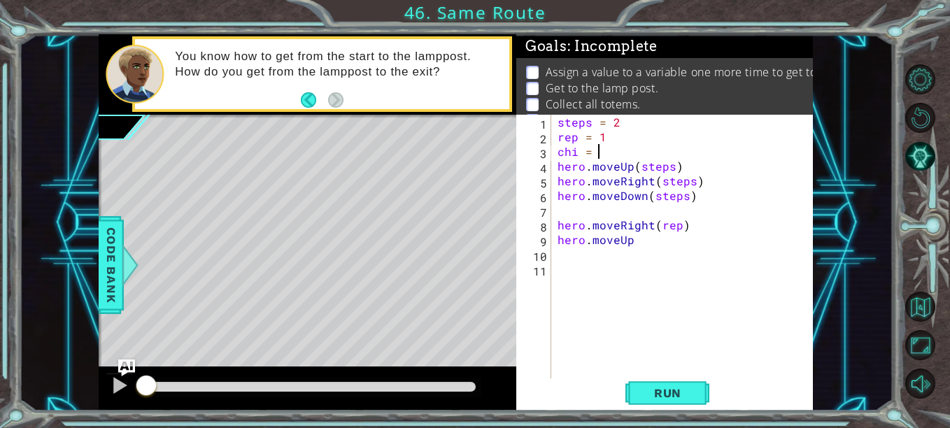
scroll to position [0, 2]
click at [636, 238] on div "steps = 2 rep = 1 chi = 3 hero . moveUp ( steps ) hero . moveRight ( steps ) he…" at bounding box center [686, 262] width 262 height 294
type textarea "hero.moveUp"
type textarea "hero.moveUp()"
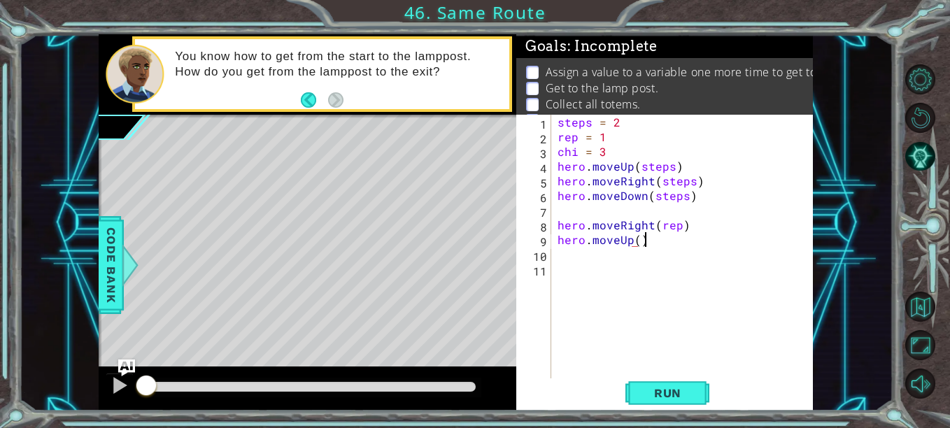
scroll to position [0, 5]
click at [622, 271] on div "steps = 2 rep = 1 chi = 3 hero . moveUp ( steps ) hero . moveRight ( steps ) he…" at bounding box center [686, 262] width 262 height 294
click at [635, 236] on div "steps = 2 rep = 1 chi = 3 hero . moveUp ( steps ) hero . moveRight ( steps ) he…" at bounding box center [686, 262] width 262 height 294
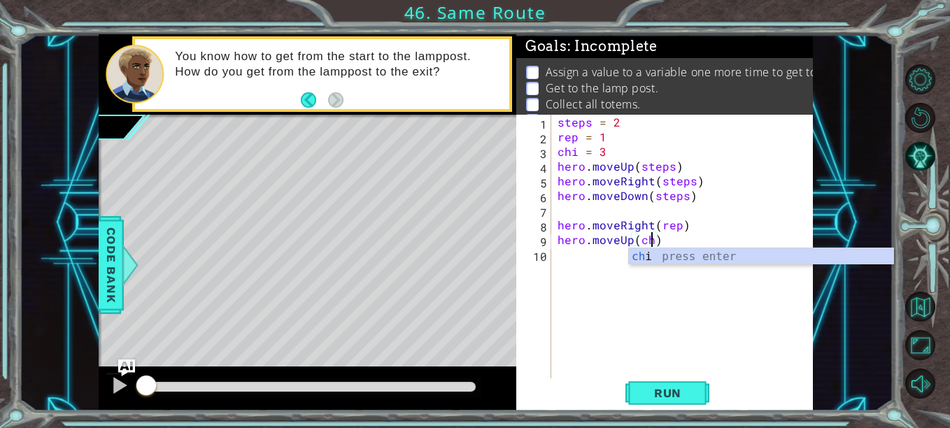
type textarea "hero.moveUp(chi)"
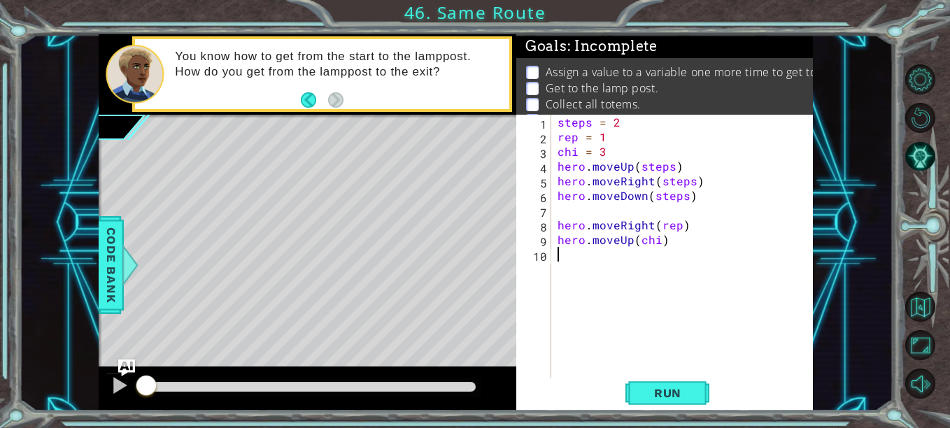
click at [601, 257] on div "steps = 2 rep = 1 chi = 3 hero . moveUp ( steps ) hero . moveRight ( steps ) he…" at bounding box center [686, 262] width 262 height 294
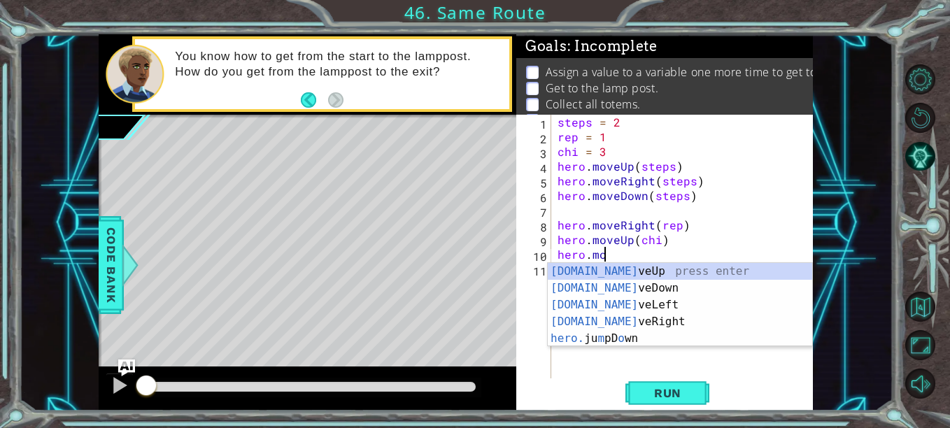
scroll to position [0, 3]
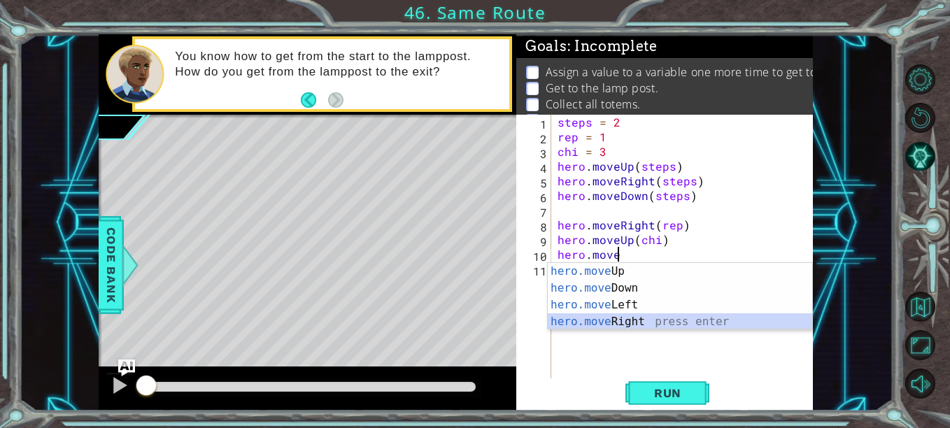
click at [620, 319] on div "hero.move Up press enter hero.move Down press enter hero.move Left press enter …" at bounding box center [680, 313] width 264 height 101
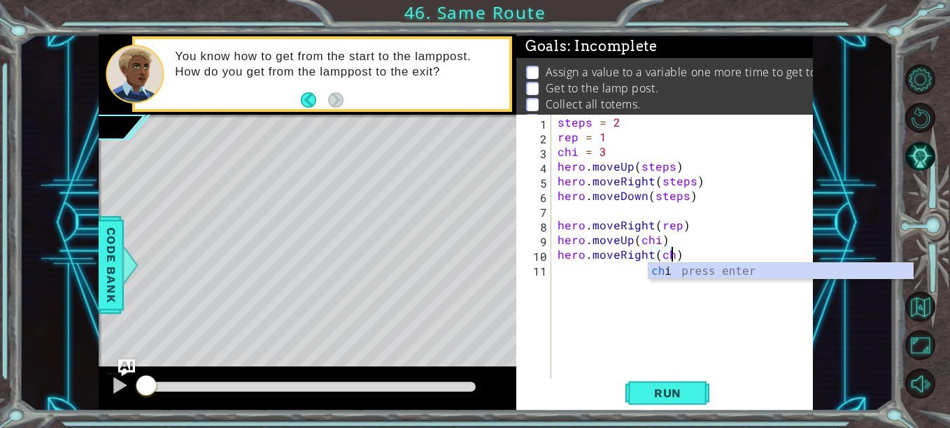
scroll to position [0, 7]
type textarea "hero.moveRight(chi)"
click at [670, 391] on span "Run" at bounding box center [667, 393] width 55 height 14
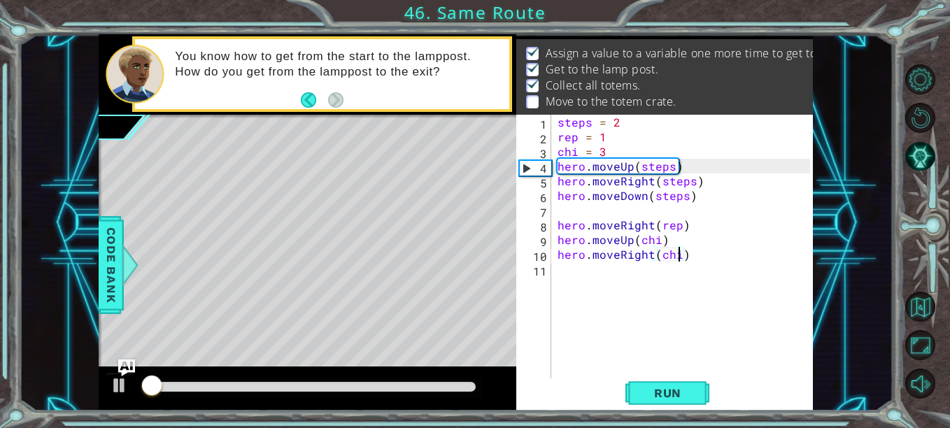
scroll to position [20, 0]
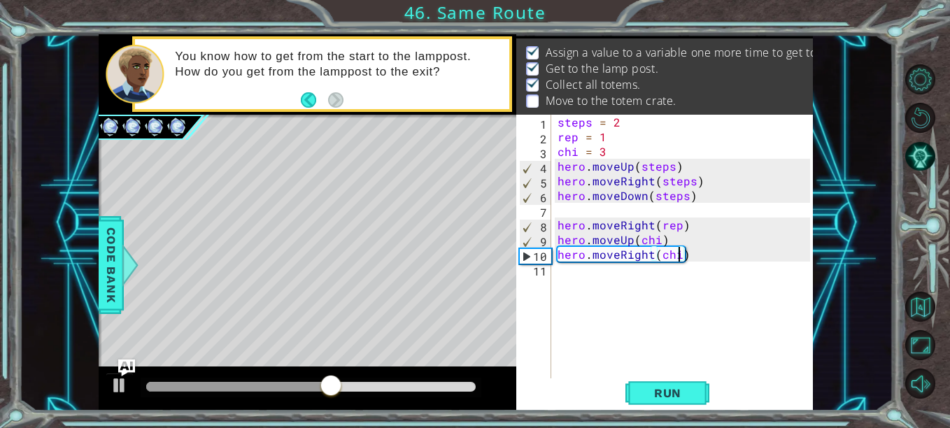
click at [613, 276] on div "steps = 2 rep = 1 chi = 3 hero . moveUp ( steps ) hero . moveRight ( steps ) he…" at bounding box center [686, 262] width 262 height 294
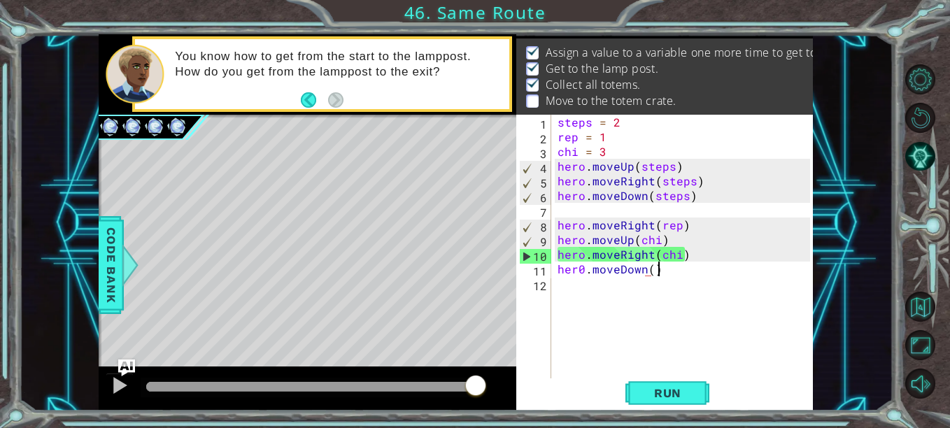
scroll to position [0, 6]
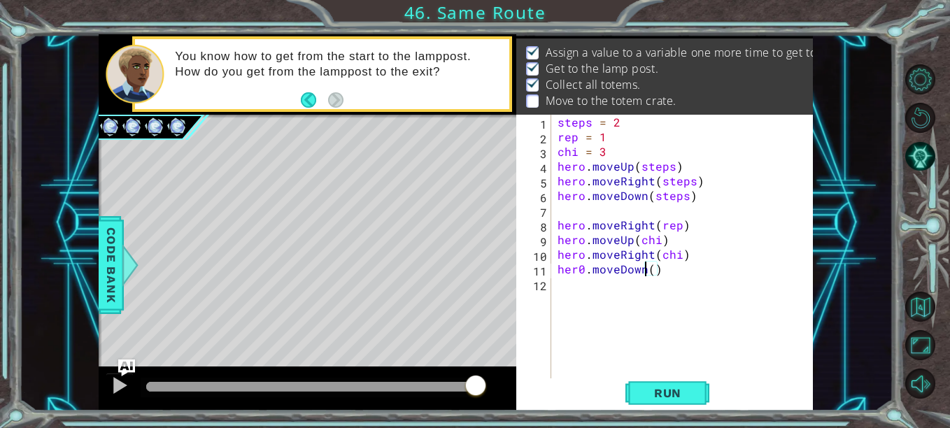
click at [647, 269] on div "steps = 2 rep = 1 chi = 3 hero . moveUp ( steps ) hero . moveRight ( steps ) he…" at bounding box center [686, 262] width 262 height 294
click at [652, 271] on div "steps = 2 rep = 1 chi = 3 hero . moveUp ( steps ) hero . moveRight ( steps ) he…" at bounding box center [686, 262] width 262 height 294
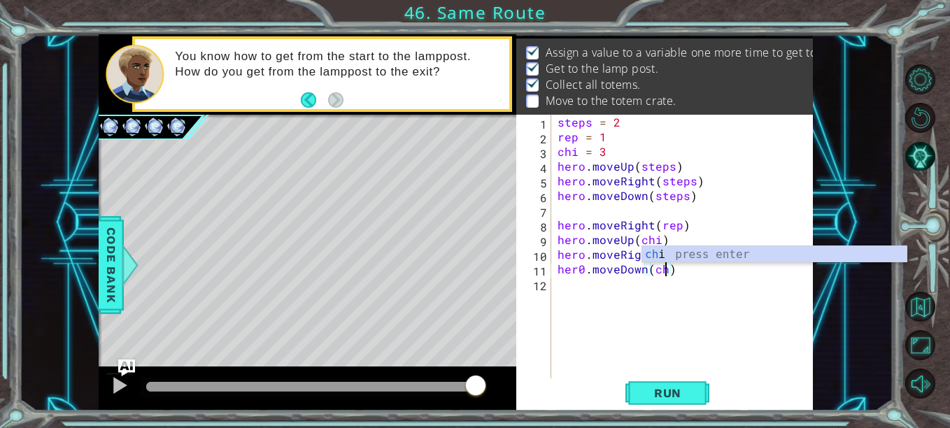
scroll to position [0, 7]
click at [673, 386] on span "Run" at bounding box center [667, 393] width 55 height 14
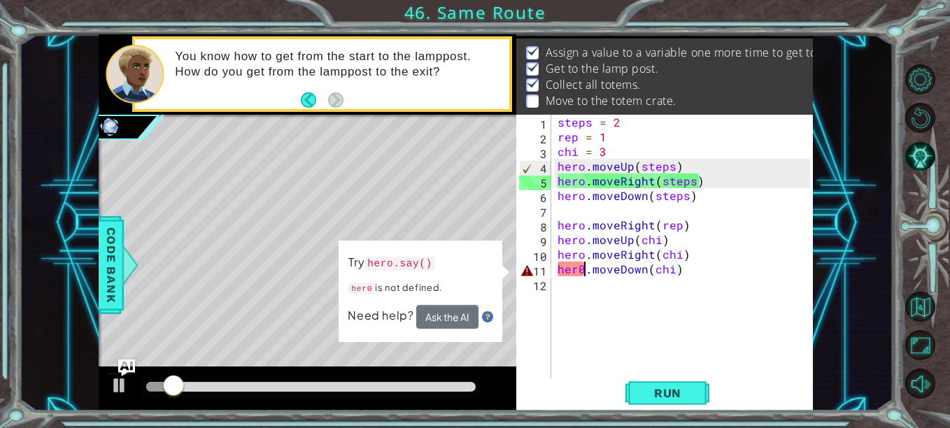
click at [582, 270] on div "steps = 2 rep = 1 chi = 3 hero . moveUp ( steps ) hero . moveRight ( steps ) he…" at bounding box center [686, 262] width 262 height 294
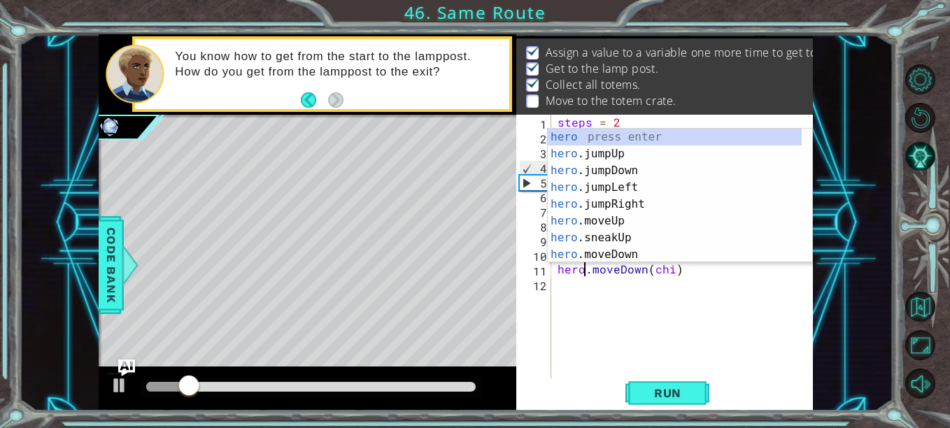
scroll to position [0, 2]
type textarea "hero.moveDown(chi)"
click at [670, 391] on span "Run" at bounding box center [667, 393] width 55 height 14
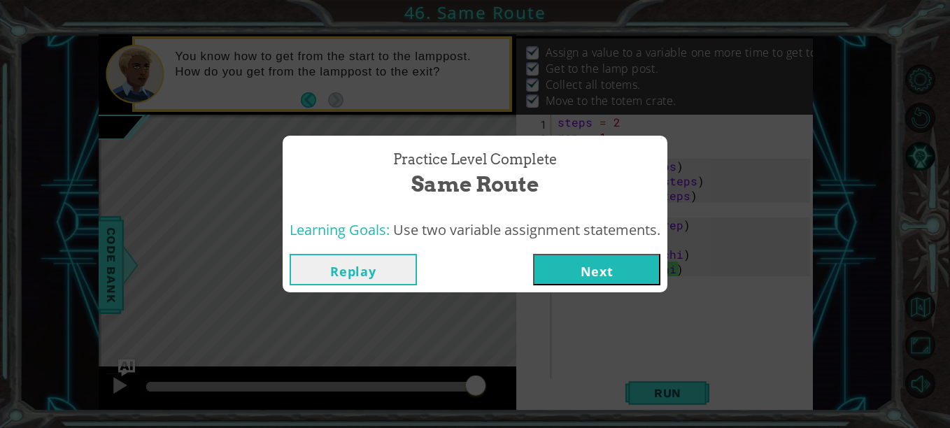
click at [626, 264] on button "Next" at bounding box center [596, 269] width 127 height 31
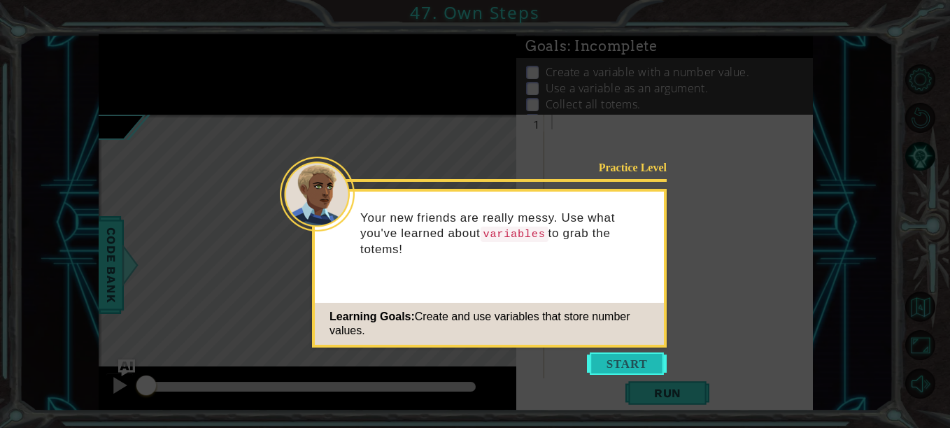
click at [636, 357] on button "Start" at bounding box center [627, 363] width 80 height 22
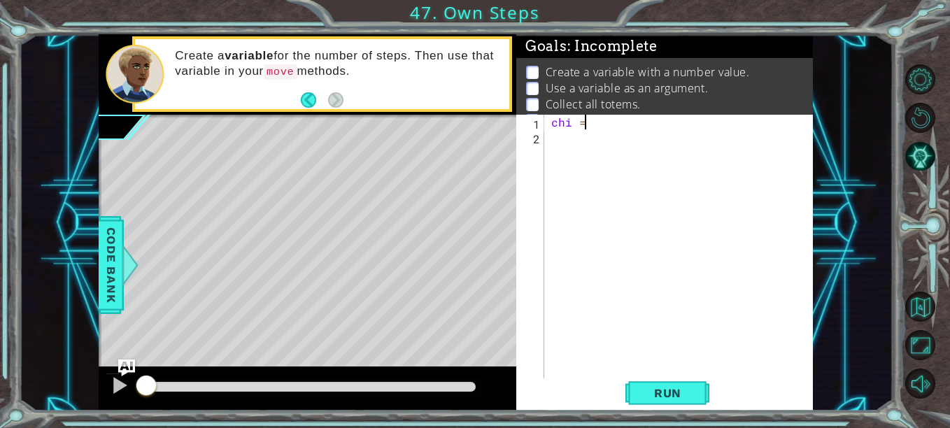
scroll to position [0, 1]
type textarea "chi = 3"
click at [559, 140] on div "chi = 3" at bounding box center [682, 262] width 269 height 294
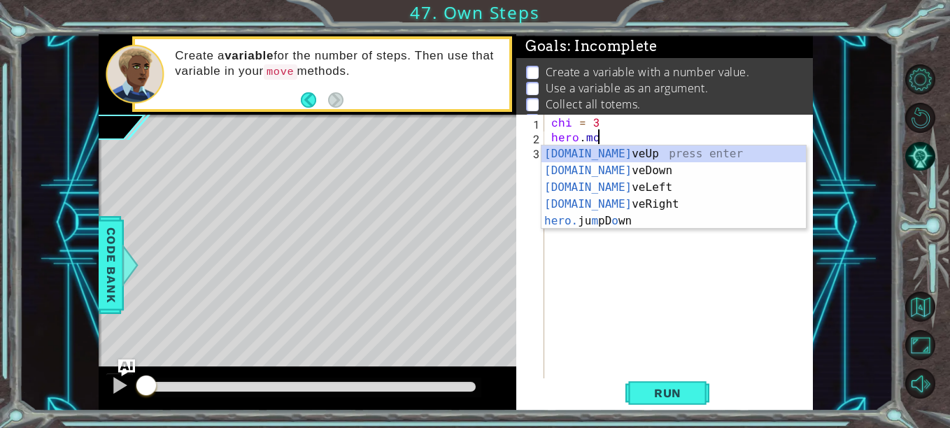
scroll to position [0, 3]
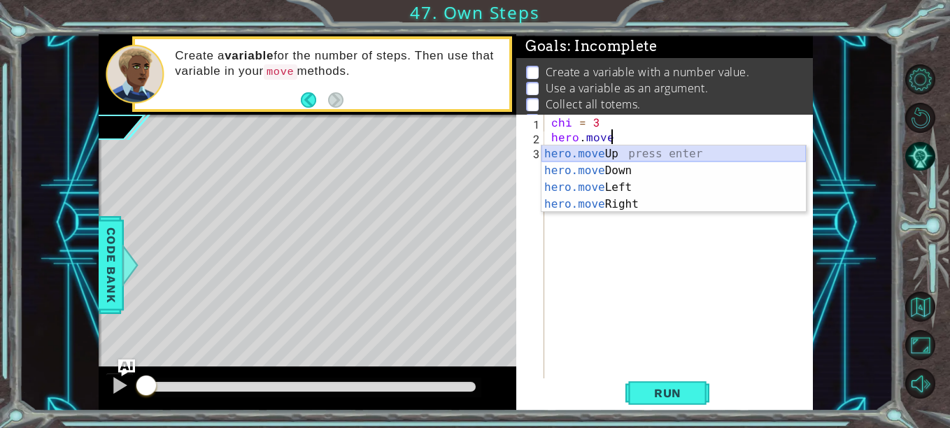
click at [626, 152] on div "hero.move Up press enter hero.move Down press enter hero.move Left press enter …" at bounding box center [673, 195] width 264 height 101
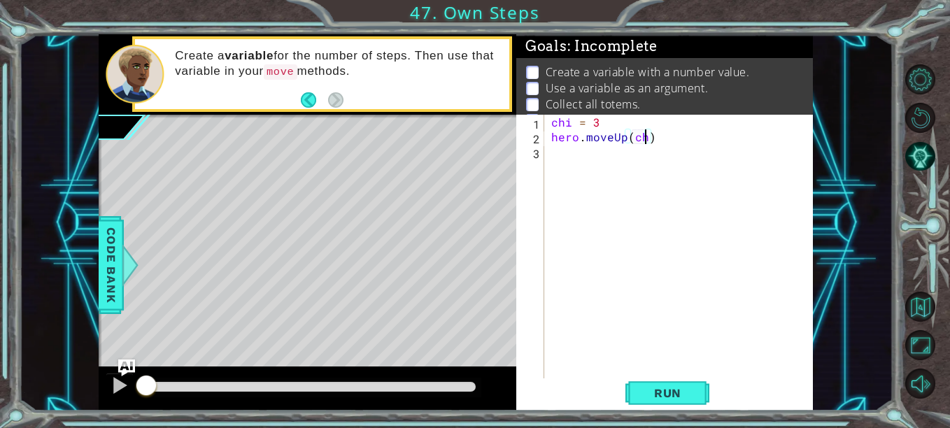
type textarea "hero.moveUp(chi)"
click at [603, 163] on div "chi = 3 hero . moveUp ( chi )" at bounding box center [682, 262] width 269 height 294
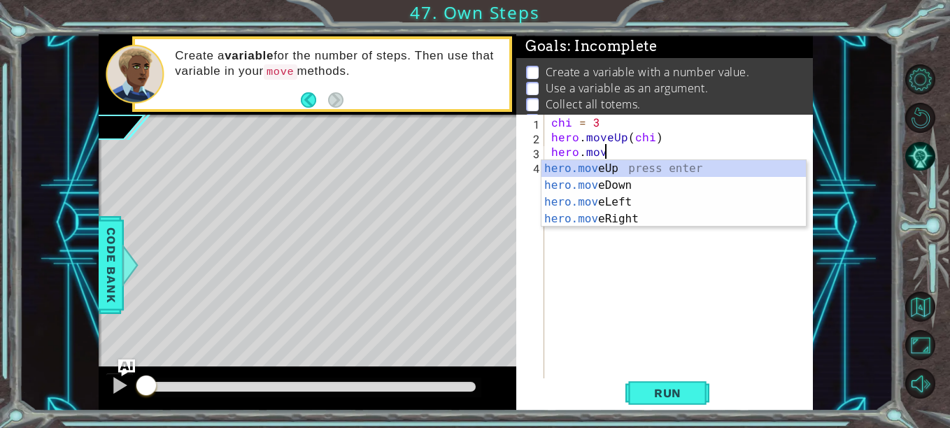
scroll to position [0, 3]
click at [629, 217] on div "hero.move Up press enter hero.move Down press enter hero.move Left press enter …" at bounding box center [673, 210] width 264 height 101
type textarea "hero.moveRight(1)"
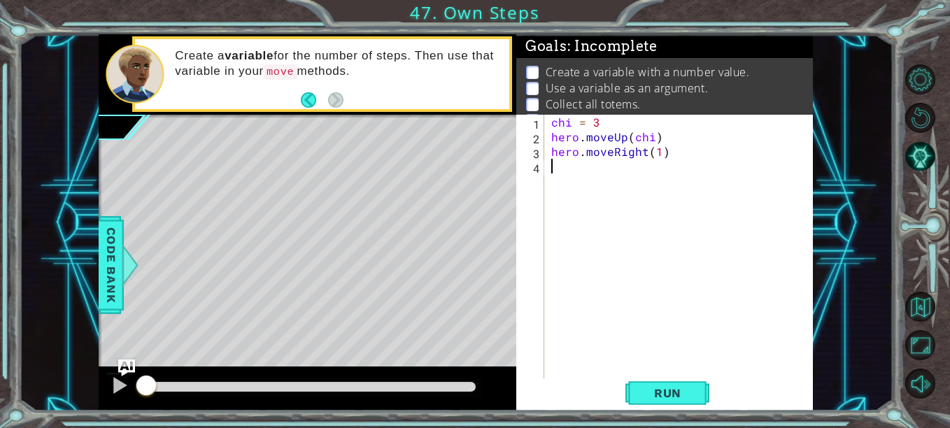
click at [615, 171] on div "chi = 3 hero . moveUp ( chi ) hero . moveRight ( 1 )" at bounding box center [682, 262] width 269 height 294
click at [659, 150] on div "chi = 3 hero . moveUp ( chi ) hero . moveRight ( 1 )" at bounding box center [682, 262] width 269 height 294
type textarea "hero.moveRight(chi)"
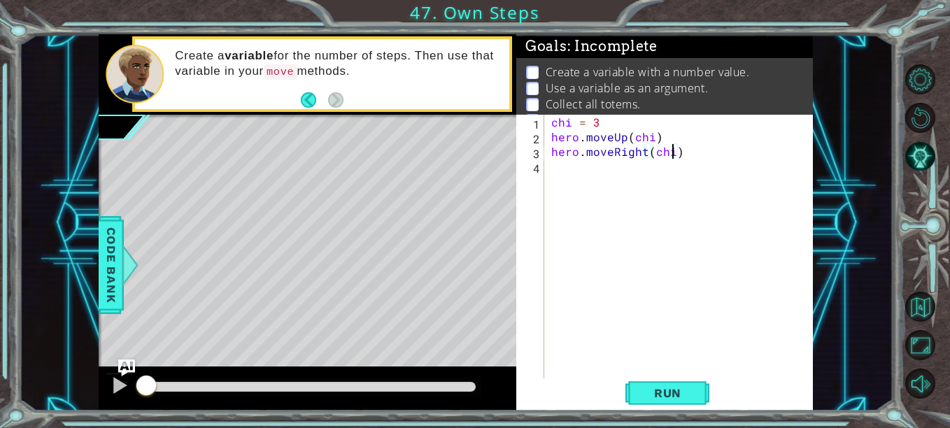
click at [634, 169] on div "chi = 3 hero . moveUp ( chi ) hero . moveRight ( chi )" at bounding box center [682, 262] width 269 height 294
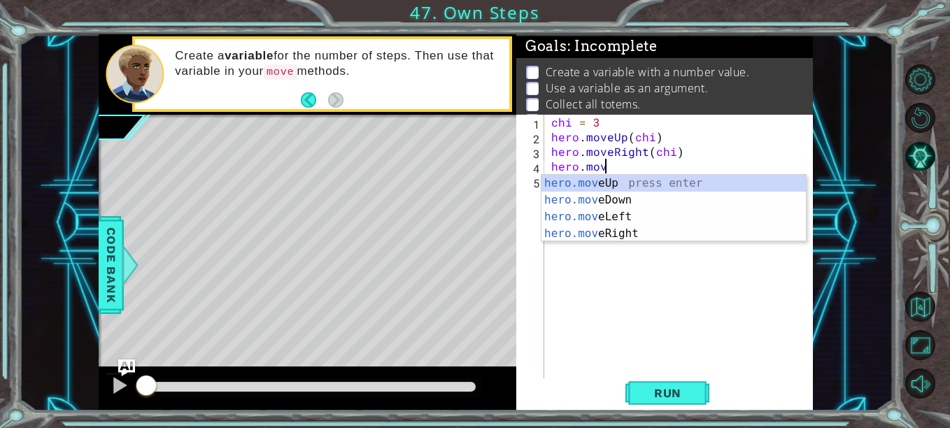
scroll to position [0, 3]
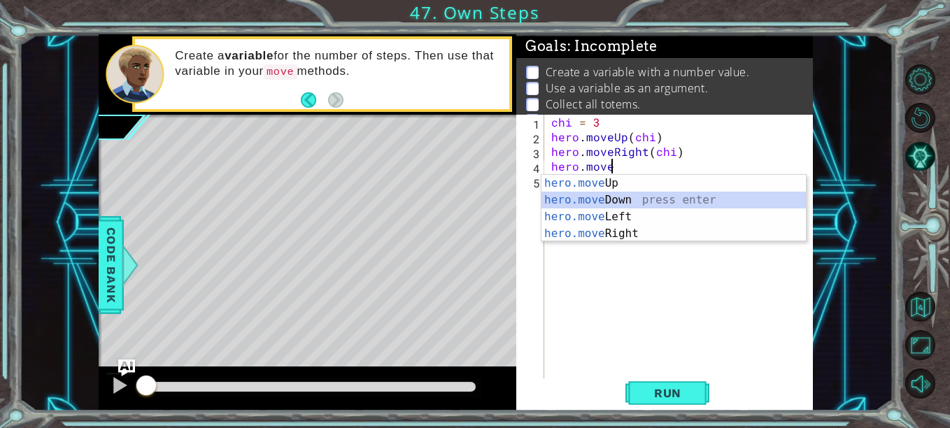
click at [633, 206] on div "hero.move Up press enter hero.move Down press enter hero.move Left press enter …" at bounding box center [673, 225] width 264 height 101
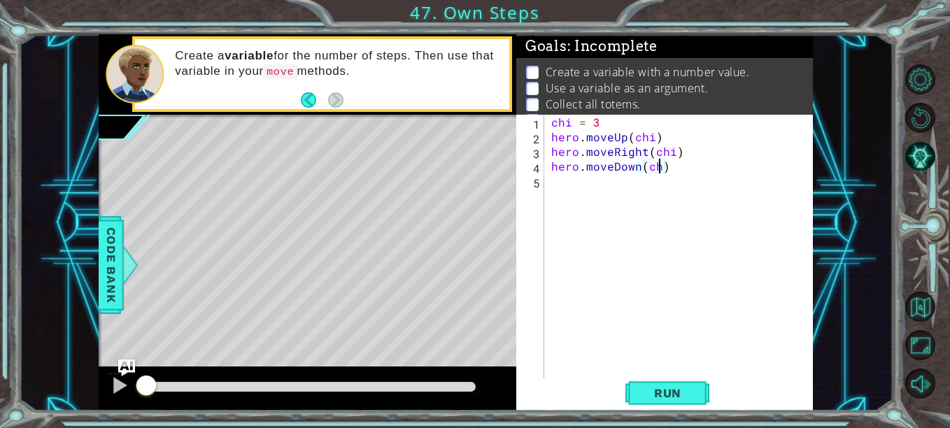
type textarea "hero.moveDown(chi)"
click at [643, 193] on div "chi = 3 hero . moveUp ( chi ) hero . moveRight ( chi ) hero . moveDown ( chi )" at bounding box center [682, 262] width 269 height 294
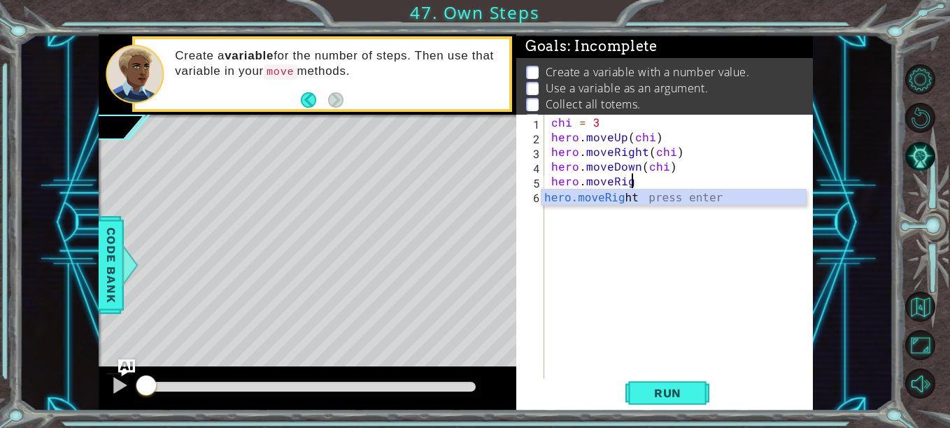
scroll to position [0, 5]
click at [644, 194] on div "hero.moveRight press enter" at bounding box center [673, 215] width 264 height 50
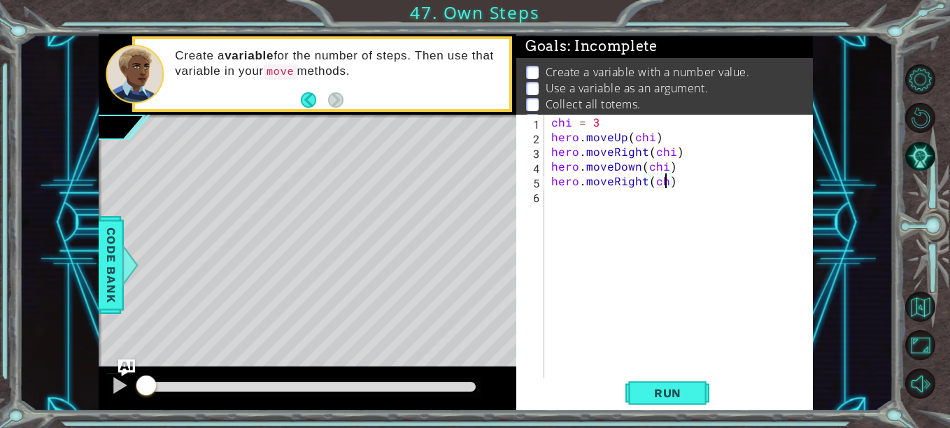
scroll to position [0, 7]
type textarea "hero.moveRight(chi)"
click at [699, 385] on button "Run" at bounding box center [667, 392] width 84 height 29
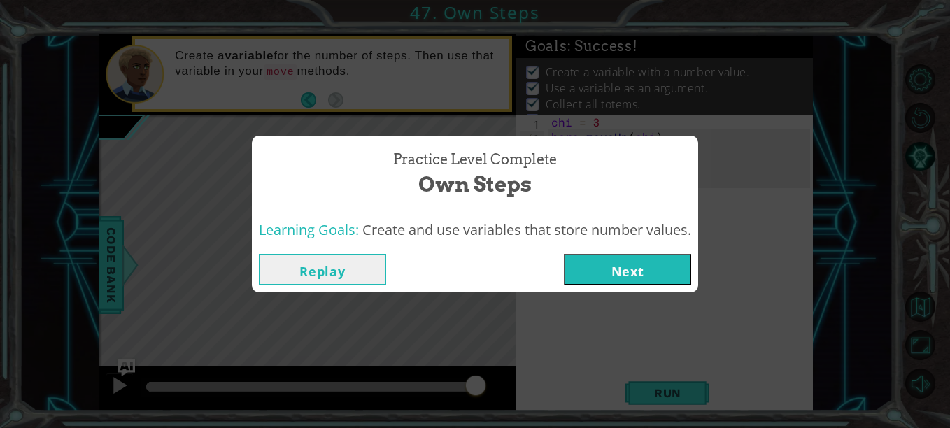
click at [636, 276] on button "Next" at bounding box center [627, 269] width 127 height 31
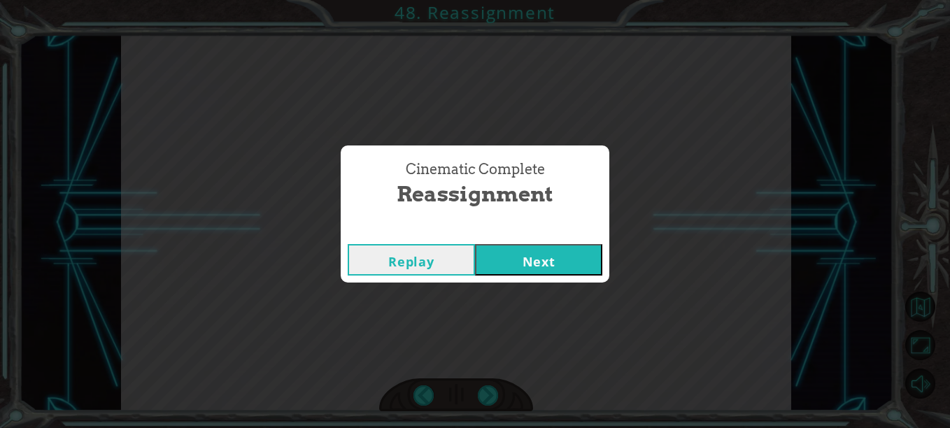
click at [636, 276] on div "Cinematic Complete Reassignment Replay Next" at bounding box center [475, 214] width 950 height 428
drag, startPoint x: 949, startPoint y: 322, endPoint x: 651, endPoint y: 283, distance: 300.4
click at [651, 283] on div "Cinematic Complete Reassignment Replay Next" at bounding box center [475, 214] width 950 height 428
click at [580, 269] on button "Next" at bounding box center [538, 259] width 127 height 31
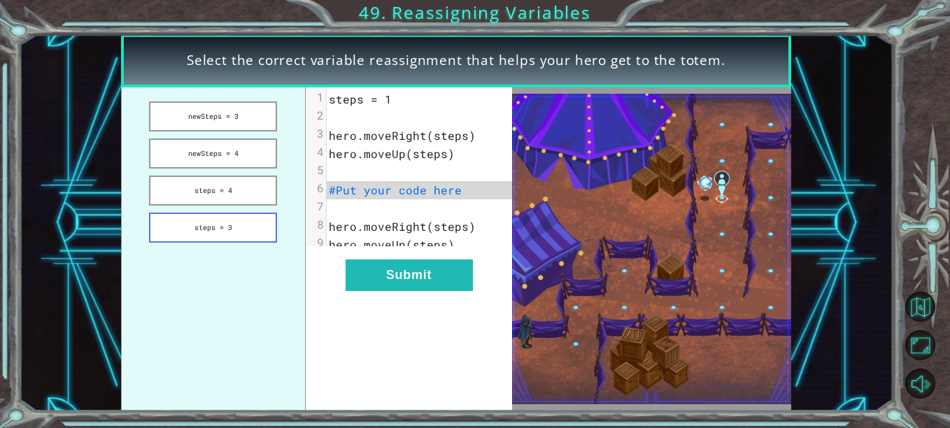
click at [234, 229] on button "steps = 3" at bounding box center [213, 228] width 128 height 30
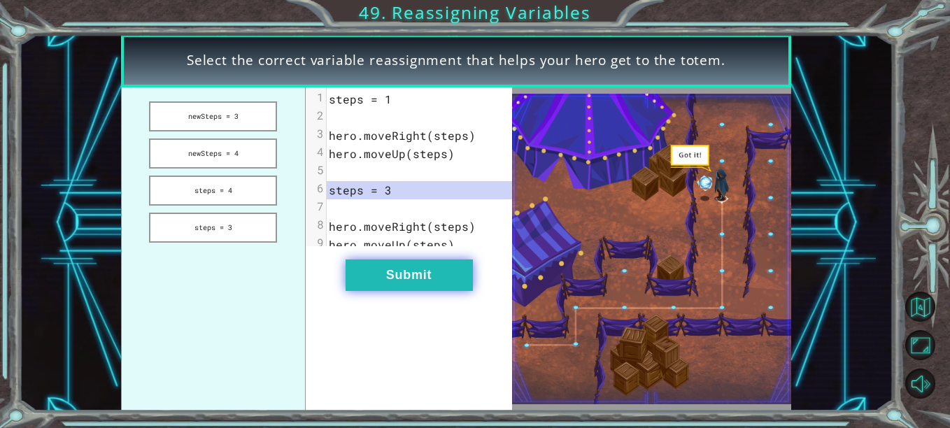
click at [390, 286] on button "Submit" at bounding box center [408, 274] width 127 height 31
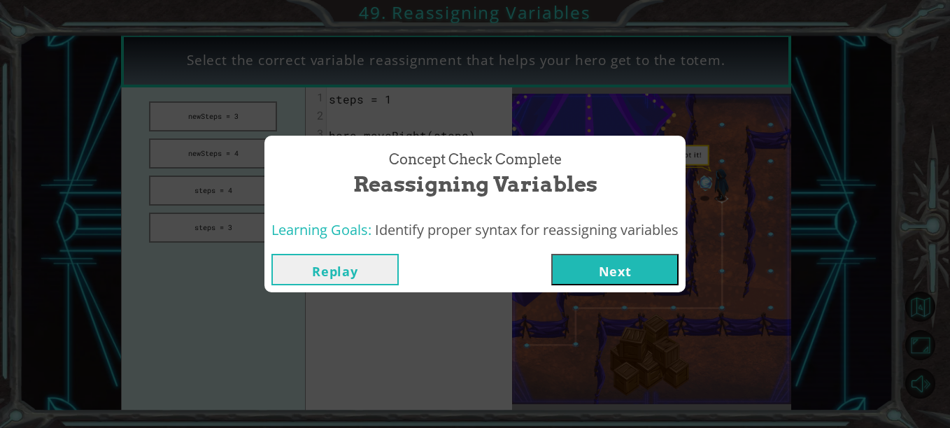
click at [603, 273] on button "Next" at bounding box center [614, 269] width 127 height 31
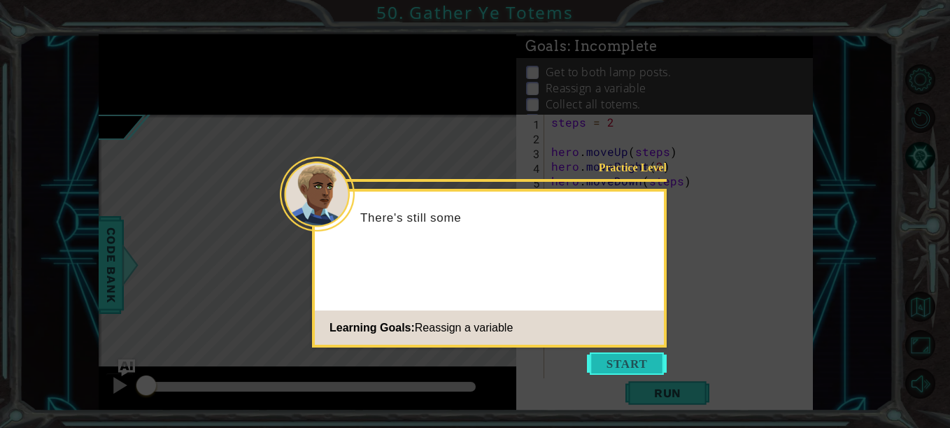
click at [629, 362] on button "Start" at bounding box center [627, 363] width 80 height 22
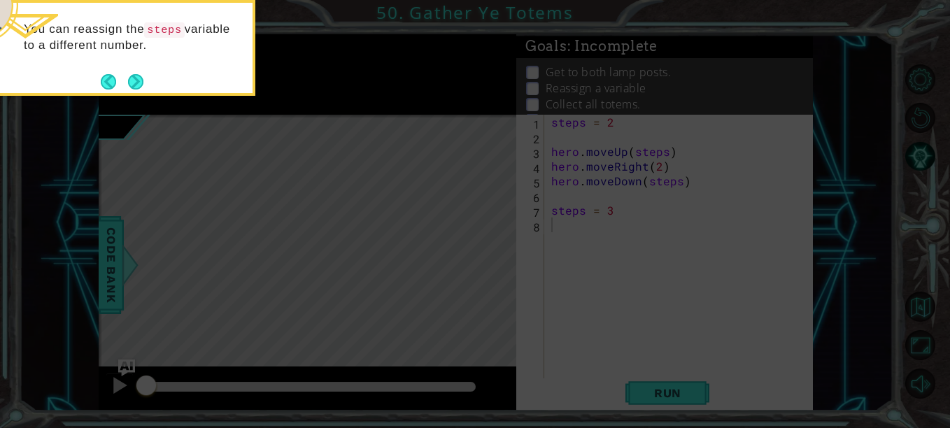
click at [472, 266] on icon at bounding box center [475, 64] width 950 height 728
click at [134, 81] on button "Next" at bounding box center [135, 81] width 17 height 17
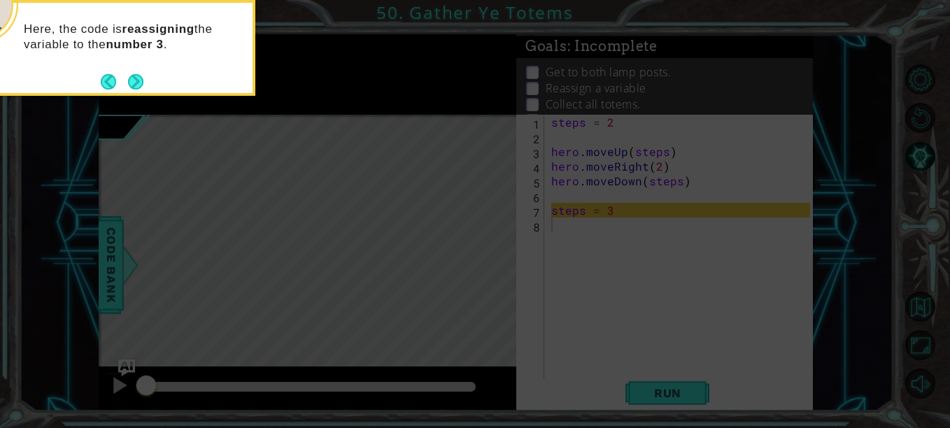
click at [134, 82] on button "Next" at bounding box center [135, 81] width 17 height 17
click at [134, 82] on button "Next" at bounding box center [135, 81] width 15 height 15
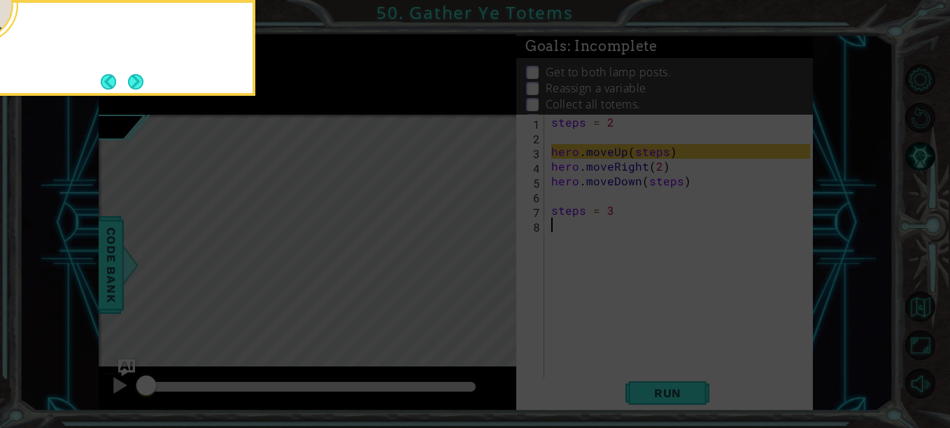
click at [134, 82] on button "Next" at bounding box center [135, 81] width 15 height 15
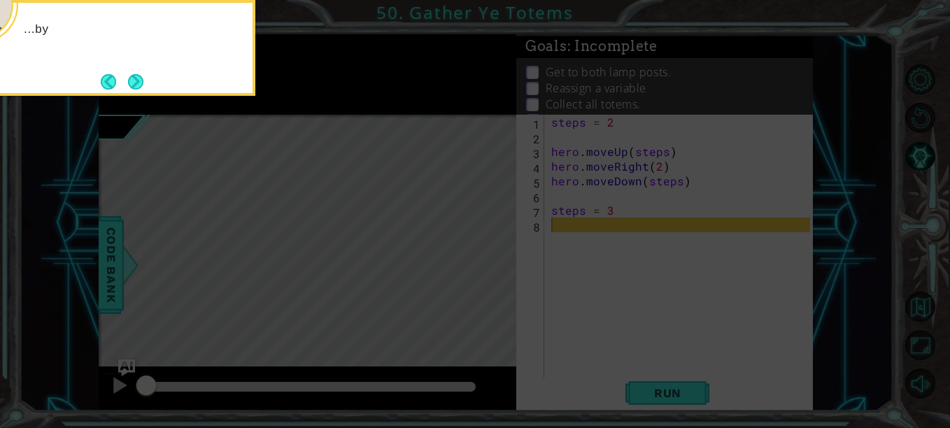
click at [134, 82] on button "Next" at bounding box center [136, 81] width 16 height 16
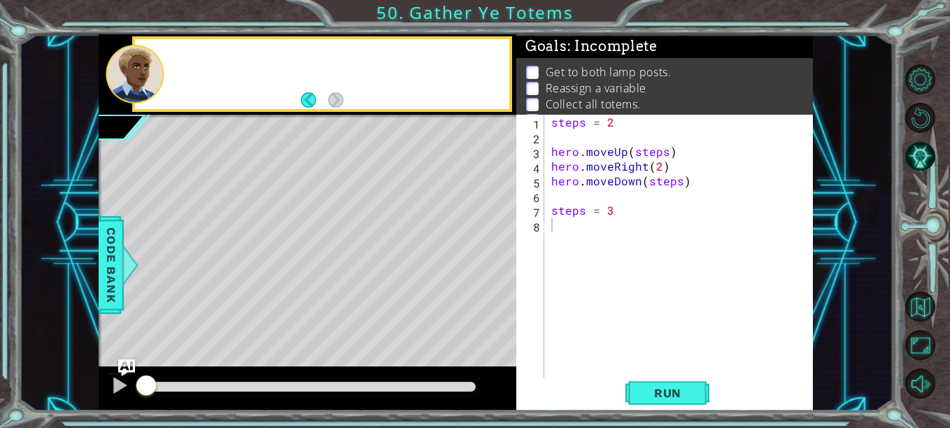
click at [134, 82] on div at bounding box center [135, 74] width 58 height 59
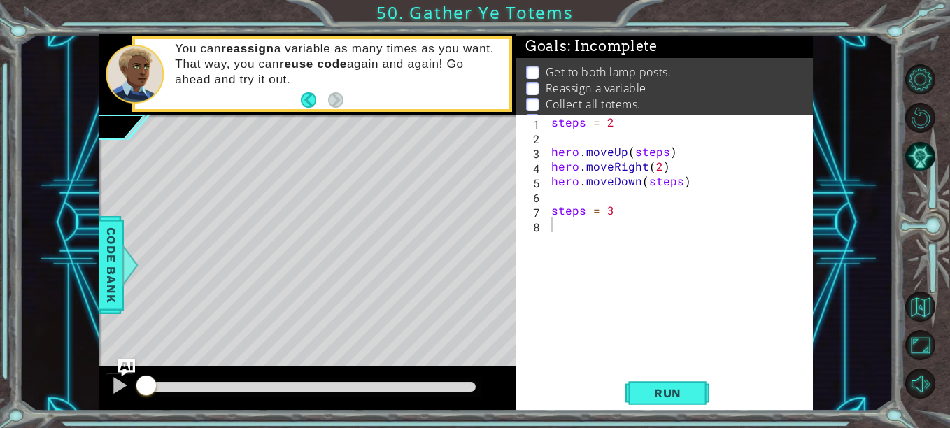
click at [565, 227] on div "steps = 2 hero . moveUp ( steps ) hero . moveRight ( 2 ) hero . moveDown ( step…" at bounding box center [682, 262] width 269 height 294
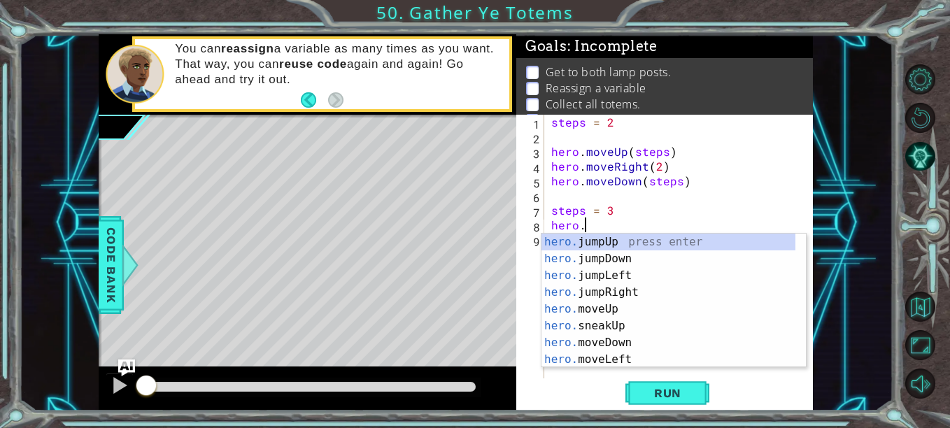
scroll to position [0, 2]
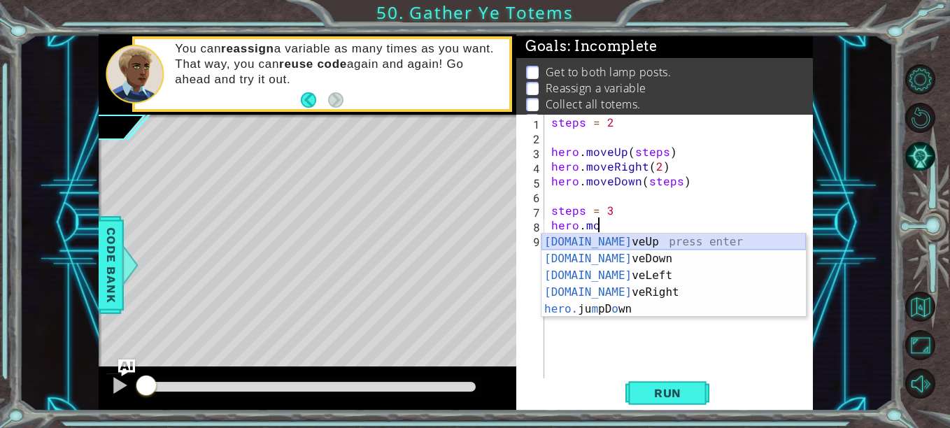
click at [620, 243] on div "hero.mo veUp press enter hero.mo veDown press enter hero.mo veLeft press enter …" at bounding box center [673, 292] width 264 height 117
type textarea "hero.moveUp(1)"
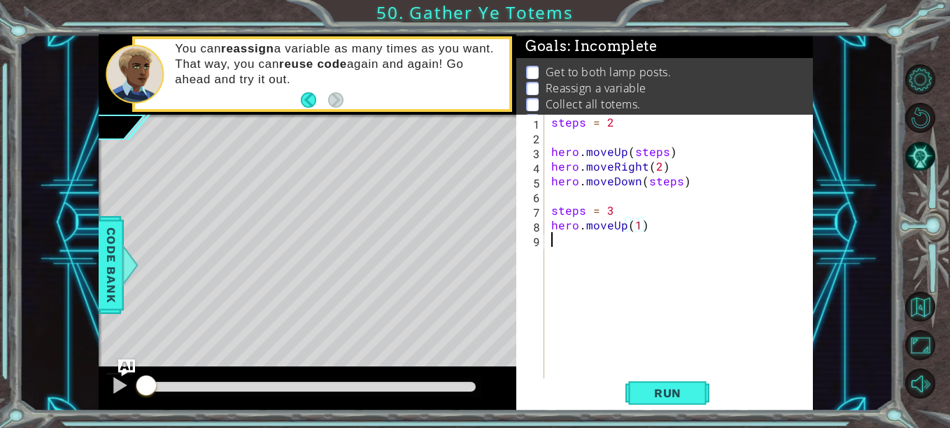
click at [608, 245] on div "steps = 2 hero . moveUp ( steps ) hero . moveRight ( 2 ) hero . moveDown ( step…" at bounding box center [682, 262] width 269 height 294
click at [636, 227] on div "steps = 2 hero . moveUp ( steps ) hero . moveRight ( 2 ) hero . moveDown ( step…" at bounding box center [682, 262] width 269 height 294
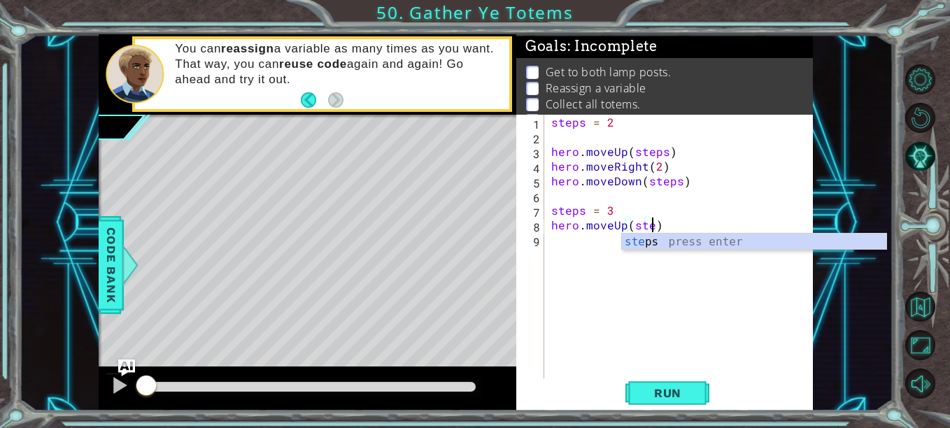
scroll to position [0, 6]
type textarea "hero.moveUp(steps)"
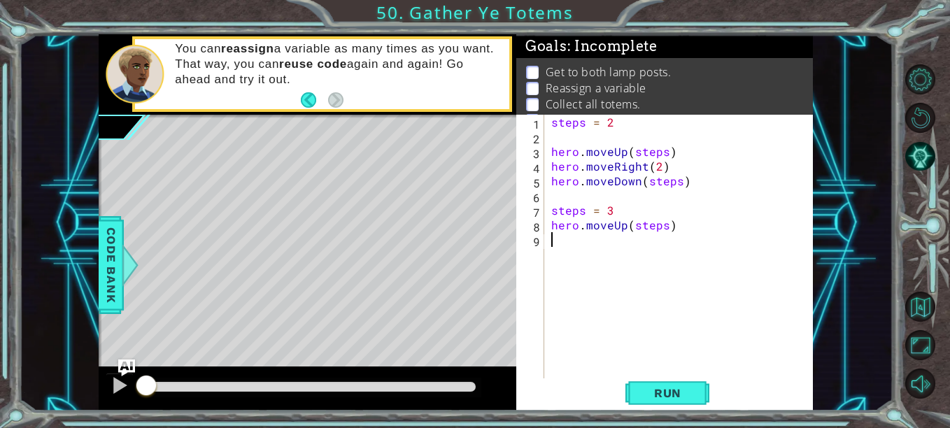
click at [591, 241] on div "steps = 2 hero . moveUp ( steps ) hero . moveRight ( 2 ) hero . moveDown ( step…" at bounding box center [682, 262] width 269 height 294
click at [585, 213] on div "steps = 2 hero . moveUp ( steps ) hero . moveRight ( 2 ) hero . moveDown ( step…" at bounding box center [682, 262] width 269 height 294
click at [669, 228] on div "steps = 2 hero . moveUp ( steps ) hero . moveRight ( 2 ) hero . moveDown ( step…" at bounding box center [682, 262] width 269 height 294
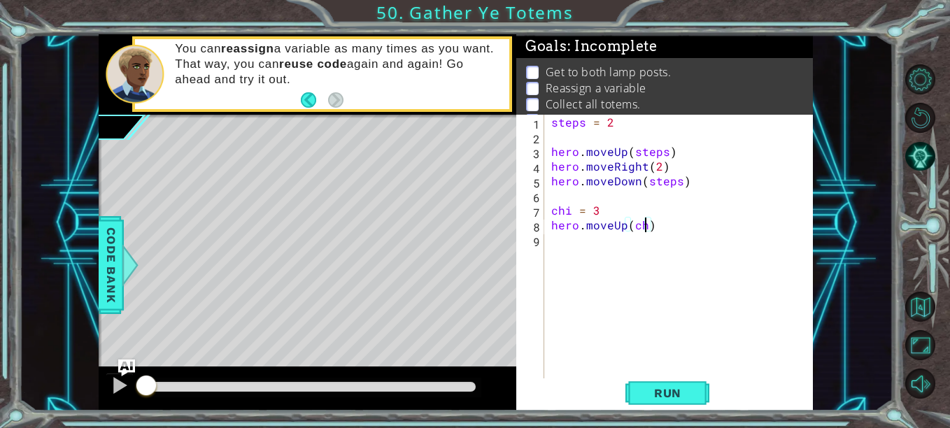
scroll to position [0, 6]
click at [652, 166] on div "steps = 2 hero . moveUp ( steps ) hero . moveRight ( 2 ) hero . moveDown ( step…" at bounding box center [682, 262] width 269 height 294
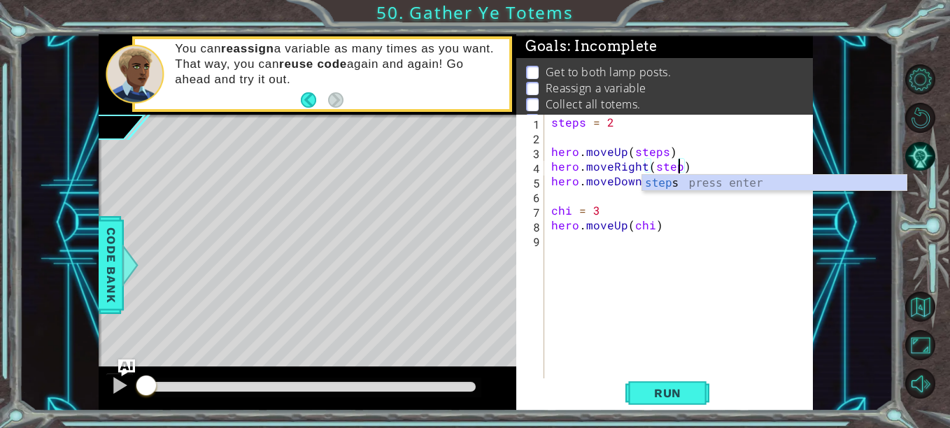
type textarea "hero.moveRight(steps)"
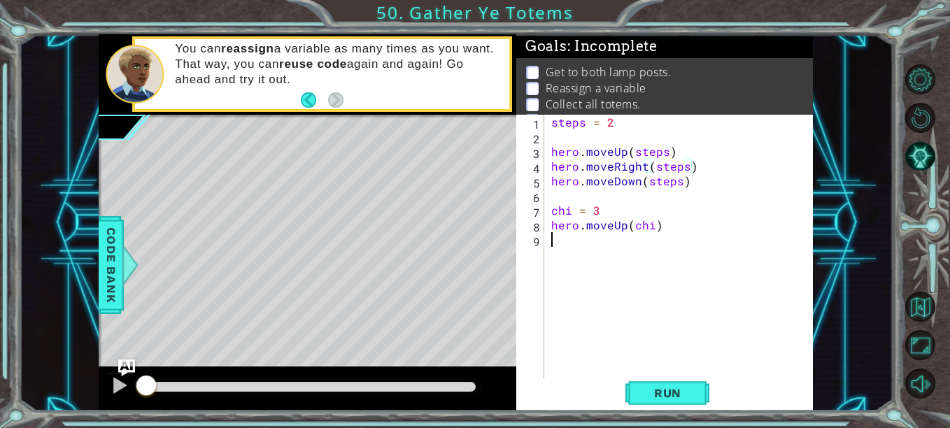
click at [569, 249] on div "steps = 2 hero . moveUp ( steps ) hero . moveRight ( steps ) hero . moveDown ( …" at bounding box center [682, 262] width 269 height 294
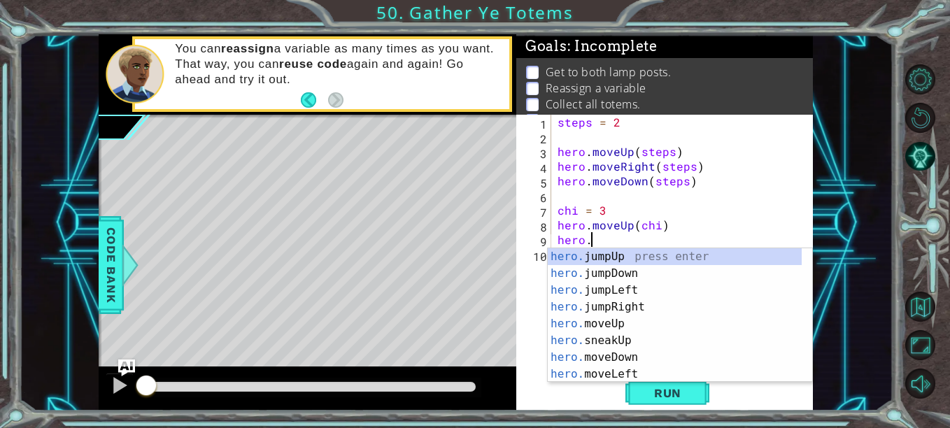
scroll to position [0, 2]
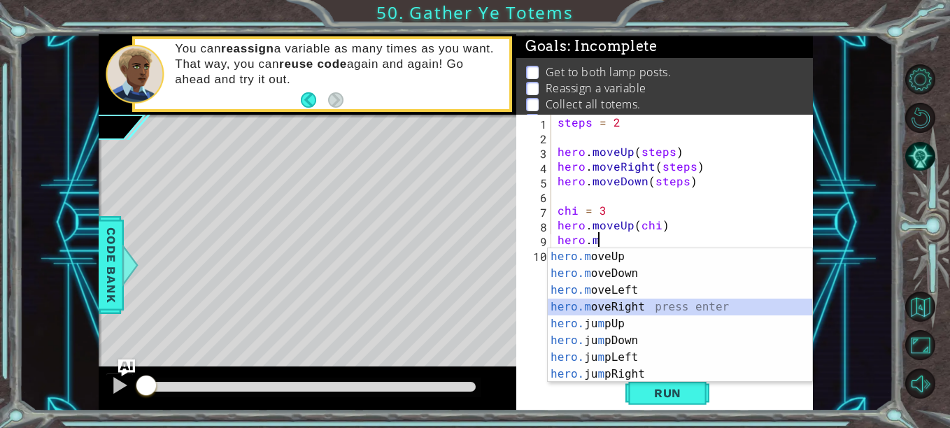
click at [632, 305] on div "hero.m oveUp press enter hero.m oveDown press enter hero.m oveLeft press enter …" at bounding box center [680, 332] width 264 height 168
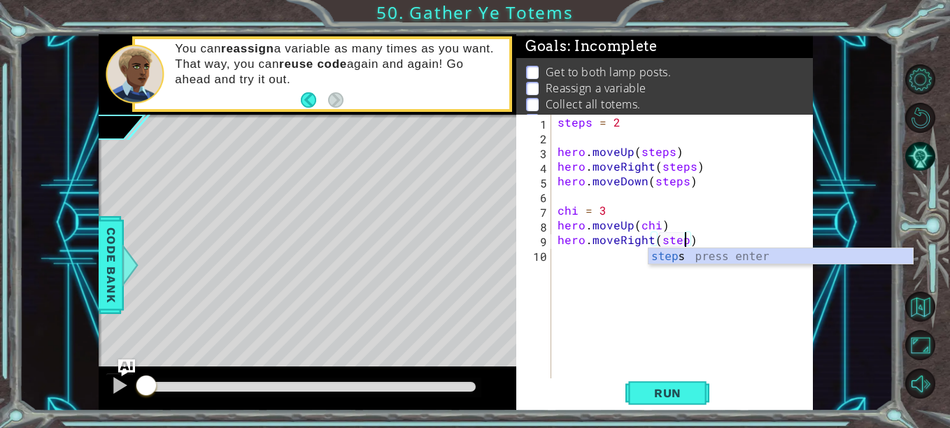
type textarea "hero.moveRight(steps)"
click at [608, 264] on div "steps = 2 hero . moveUp ( steps ) hero . moveRight ( steps ) hero . moveDown ( …" at bounding box center [686, 262] width 262 height 294
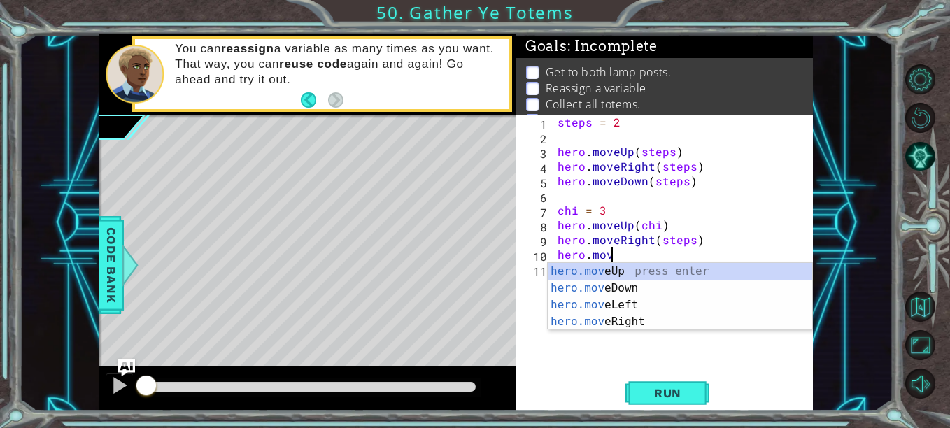
scroll to position [0, 3]
click at [628, 269] on div "hero.move Up press enter hero.move Down press enter hero.move Left press enter …" at bounding box center [680, 313] width 264 height 101
type textarea "hero.moveUp(1)"
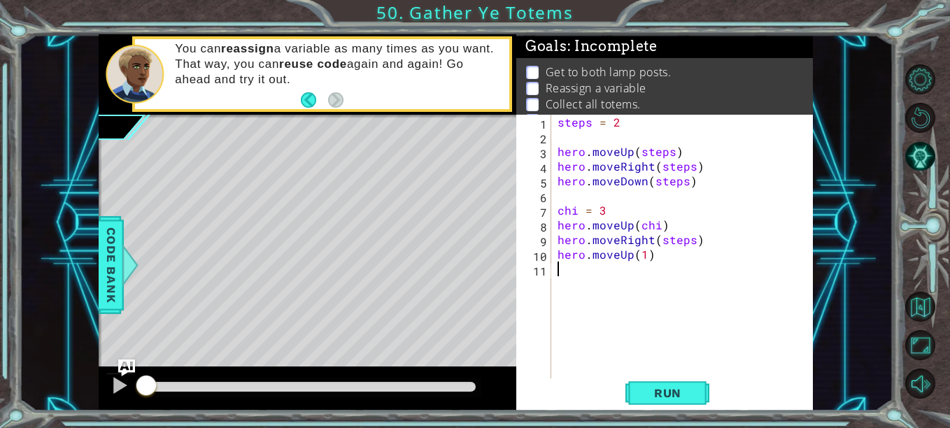
click at [628, 277] on div "steps = 2 hero . moveUp ( steps ) hero . moveRight ( steps ) hero . moveDown ( …" at bounding box center [686, 262] width 262 height 294
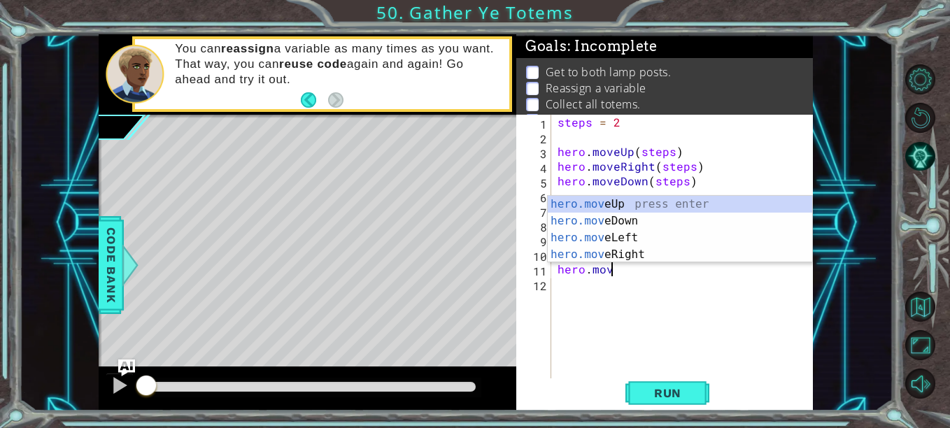
type textarea "hero.move"
